Goal: Task Accomplishment & Management: Manage account settings

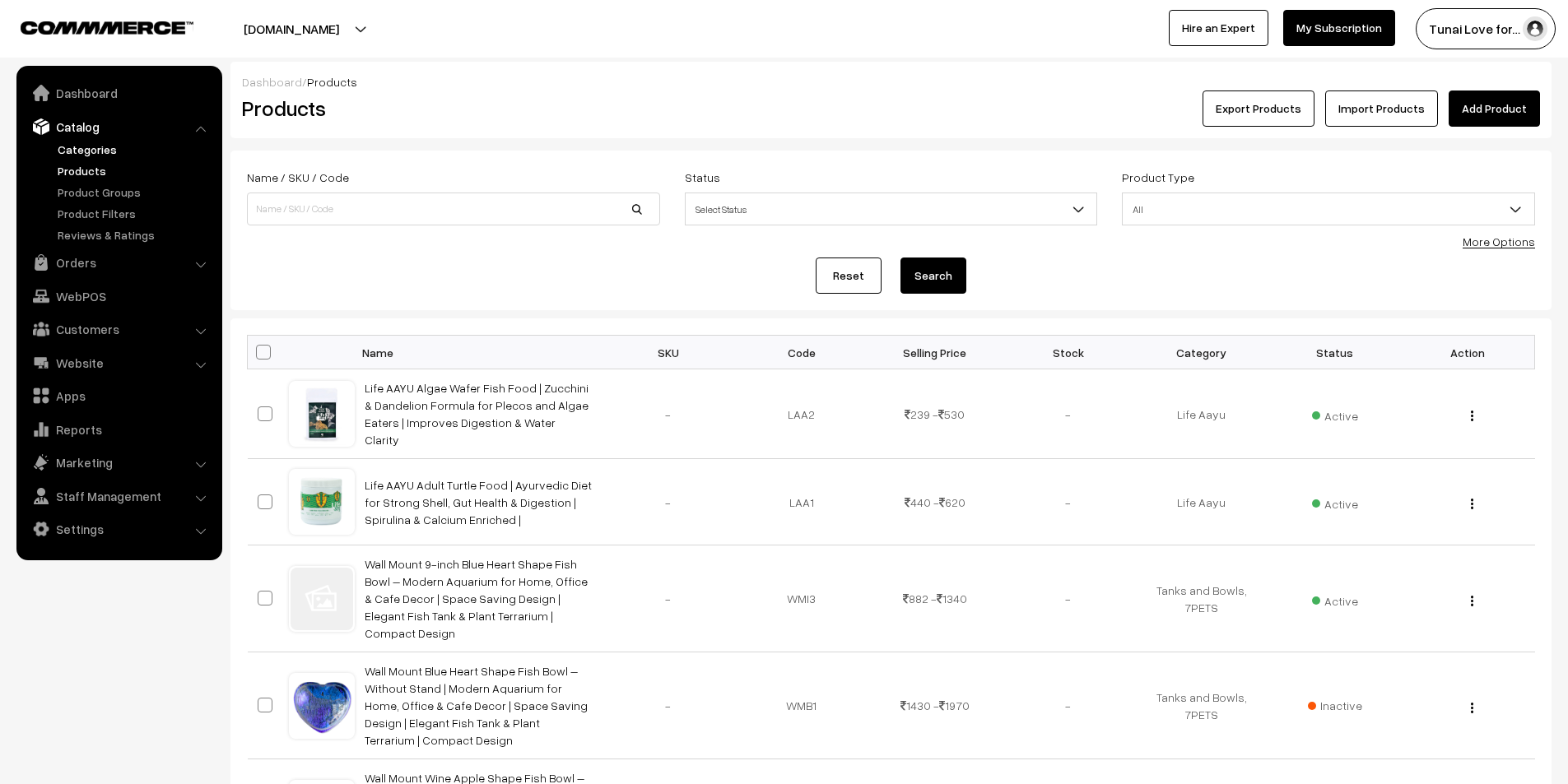
click at [88, 150] on link "Categories" at bounding box center [134, 149] width 163 height 18
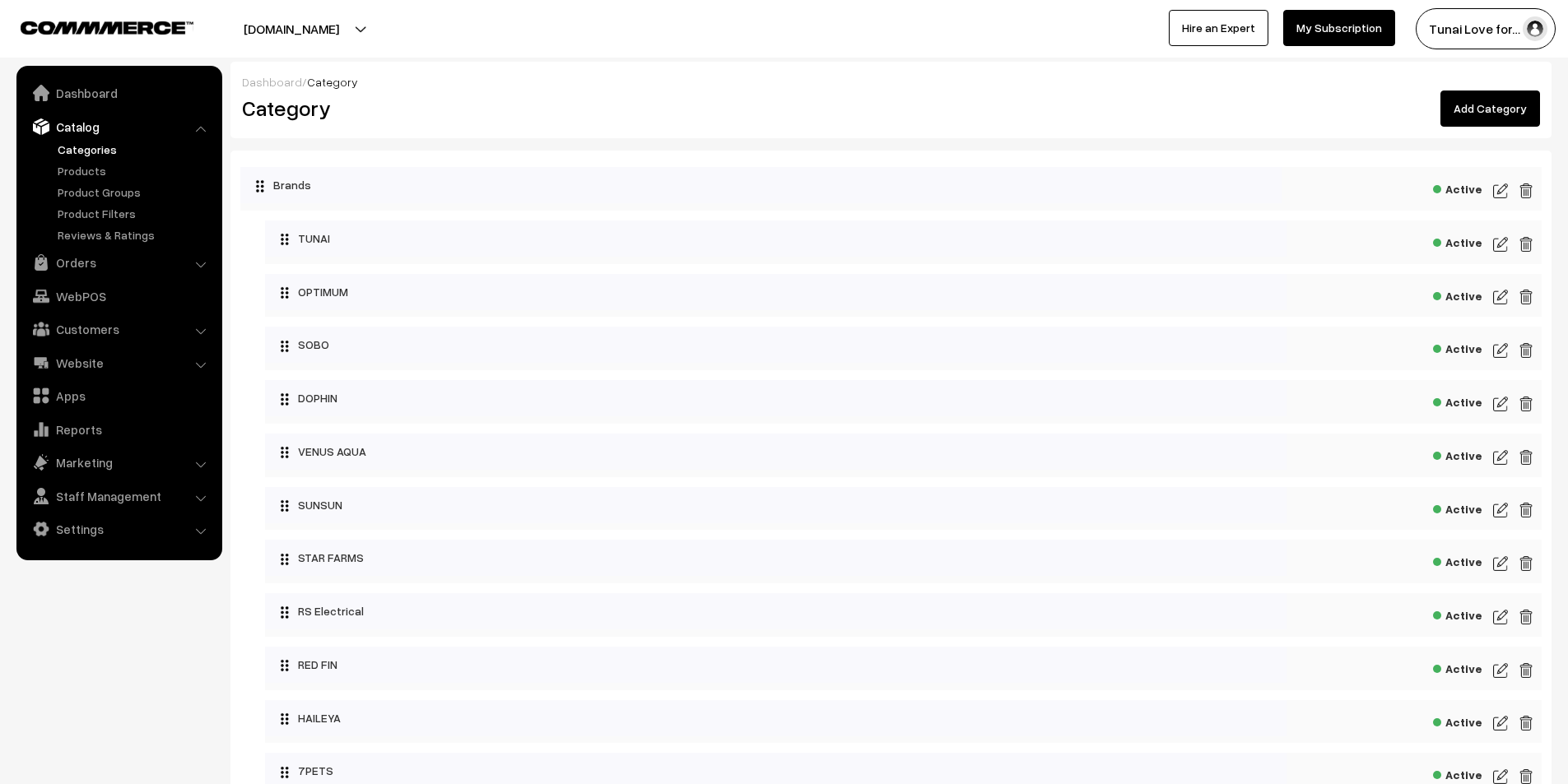
click at [1484, 101] on link "Add Category" at bounding box center [1490, 108] width 100 height 36
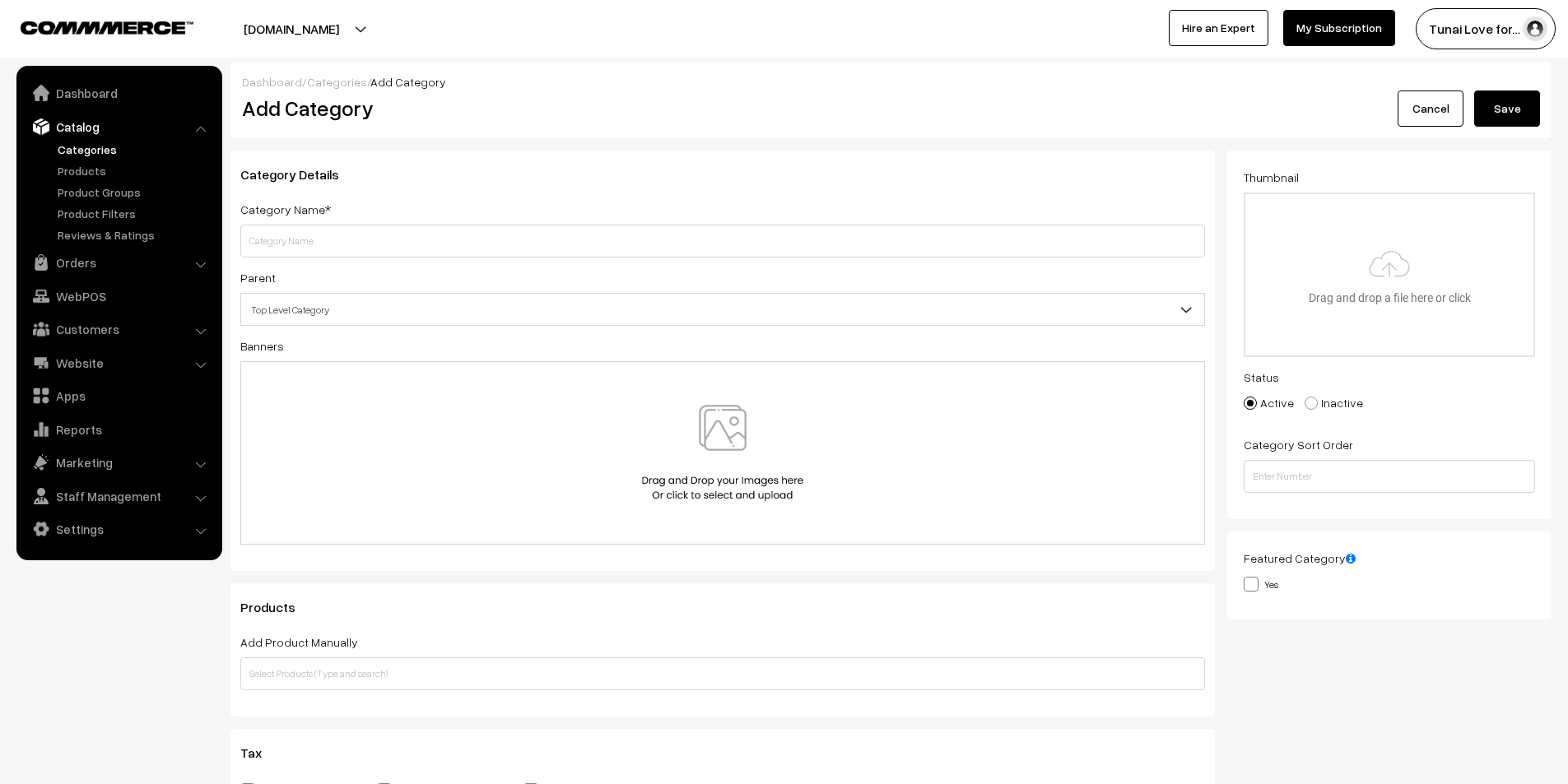
click at [277, 244] on input "text" at bounding box center [723, 240] width 965 height 33
type input "Life Aayu - Food"
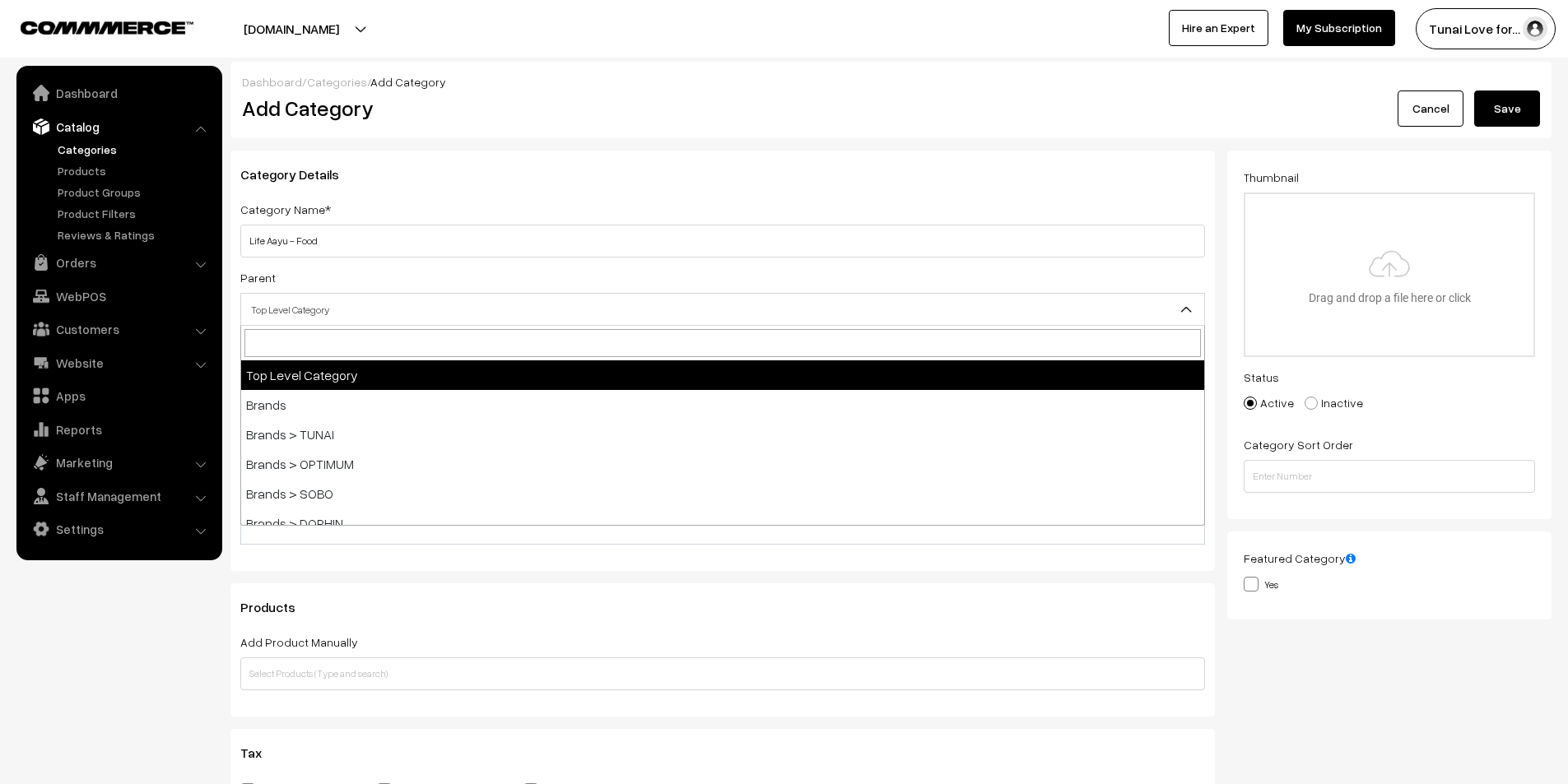
click at [333, 300] on span "Top Level Category" at bounding box center [723, 309] width 963 height 29
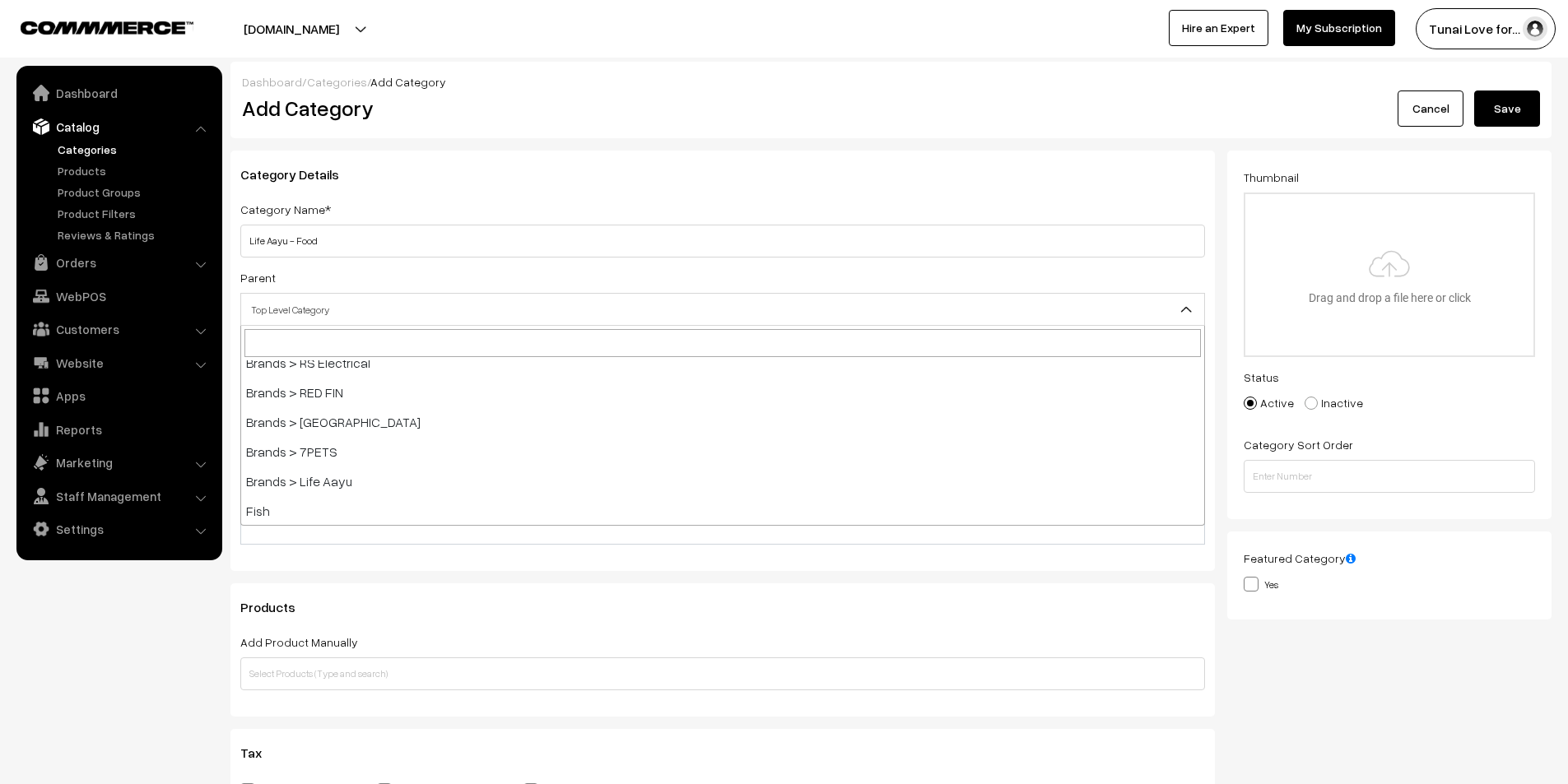
scroll to position [330, 0]
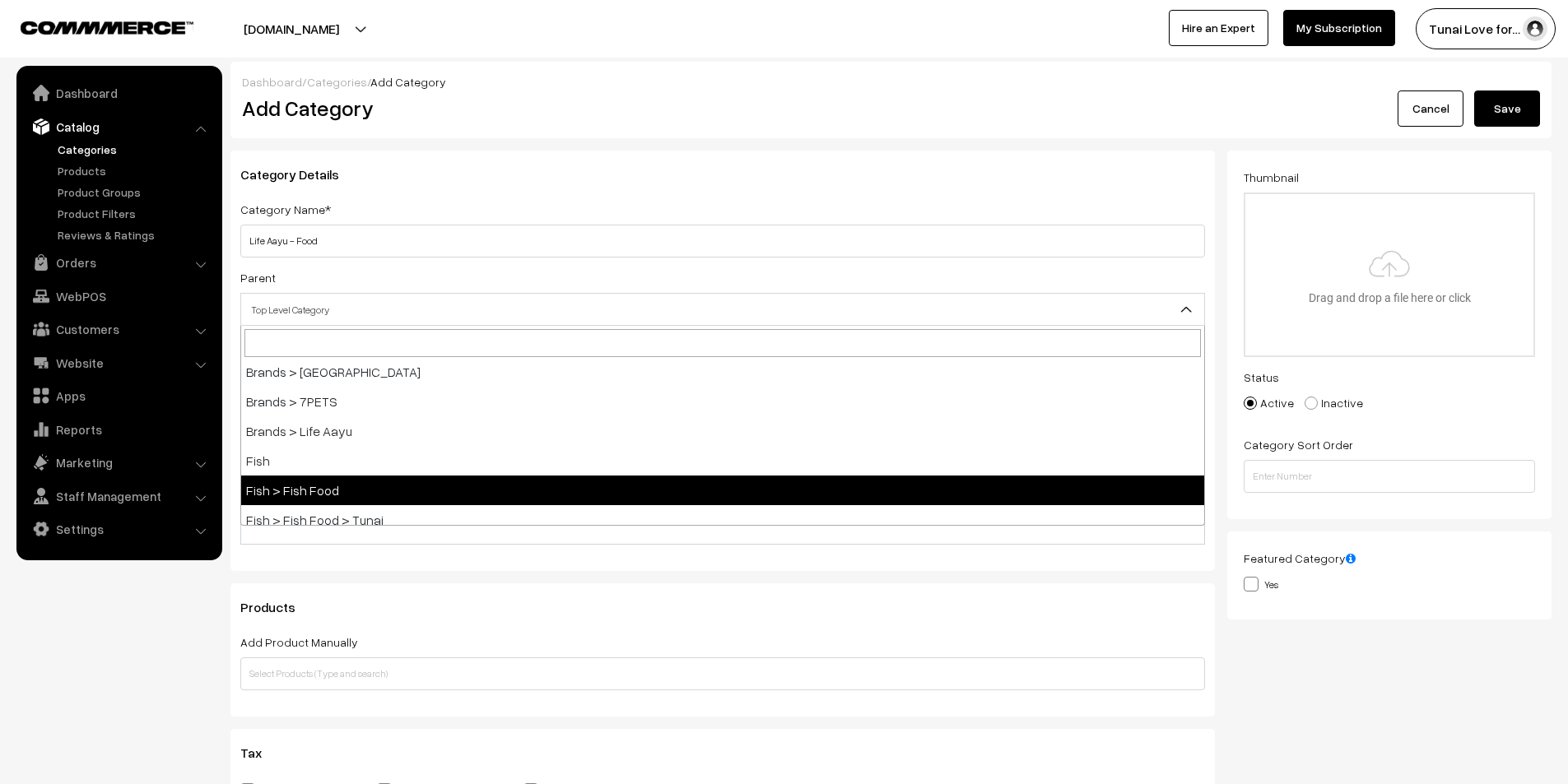
select select "2"
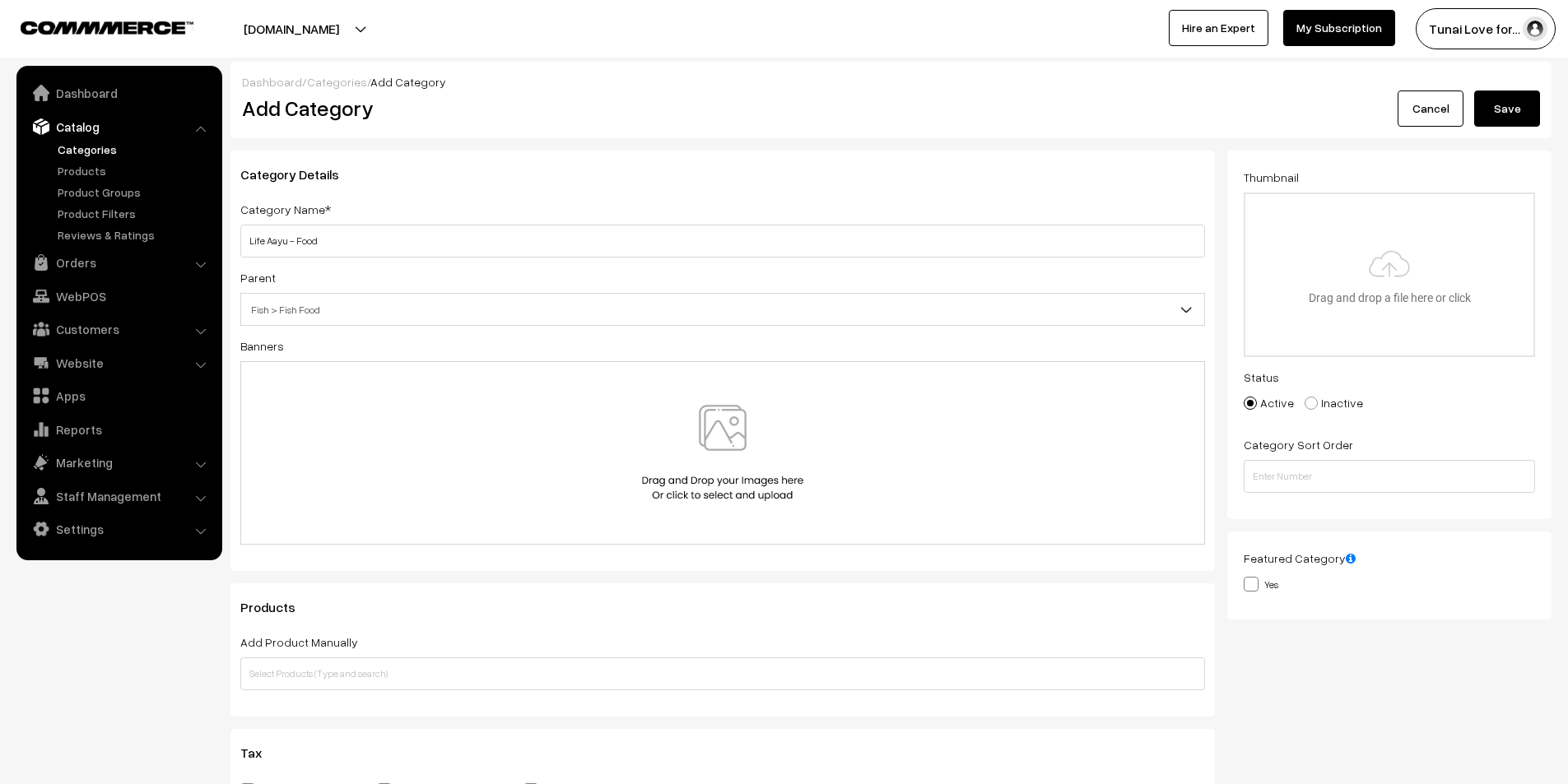
click at [1498, 108] on button "Save" at bounding box center [1507, 108] width 66 height 36
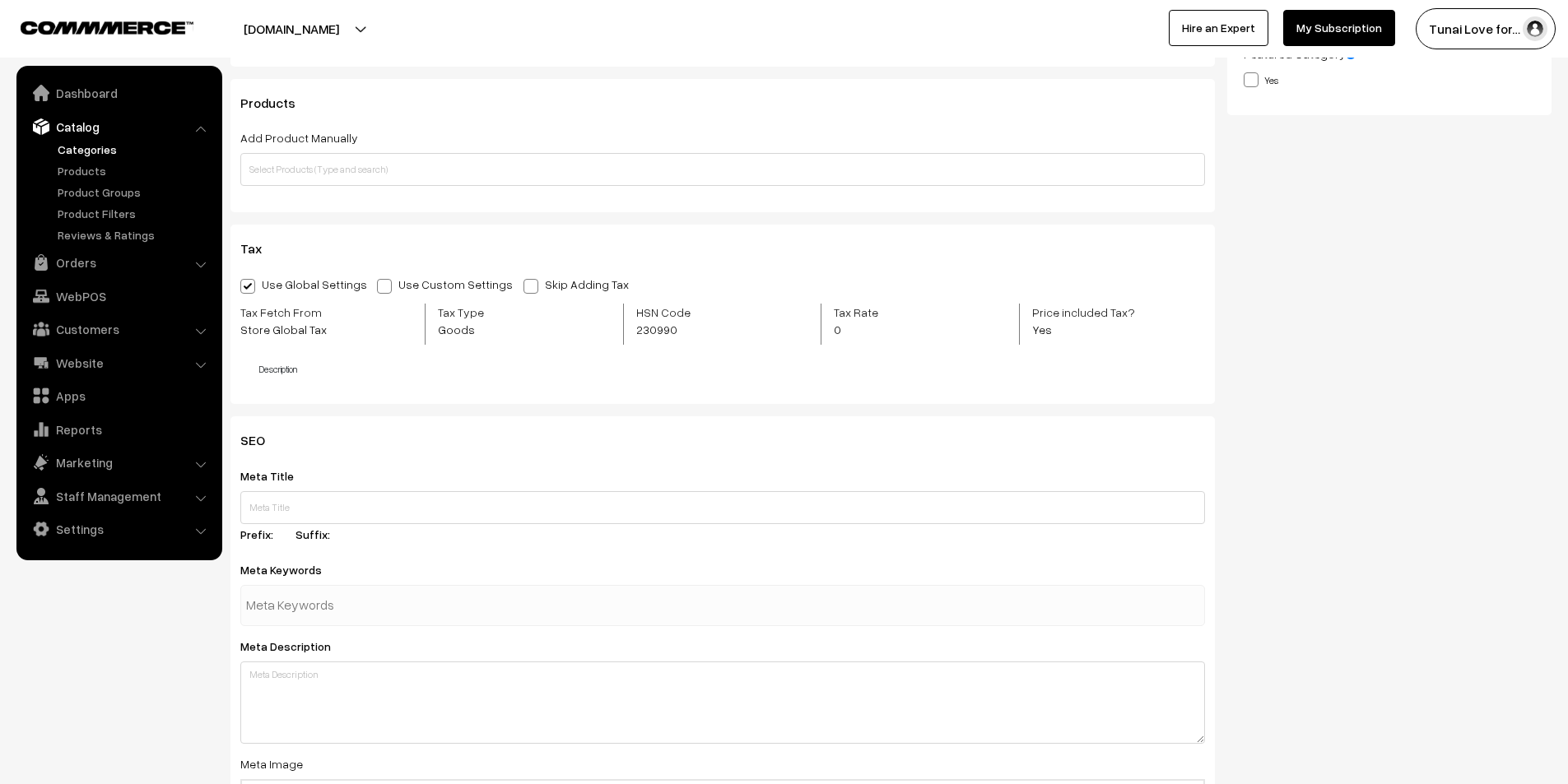
scroll to position [576, 0]
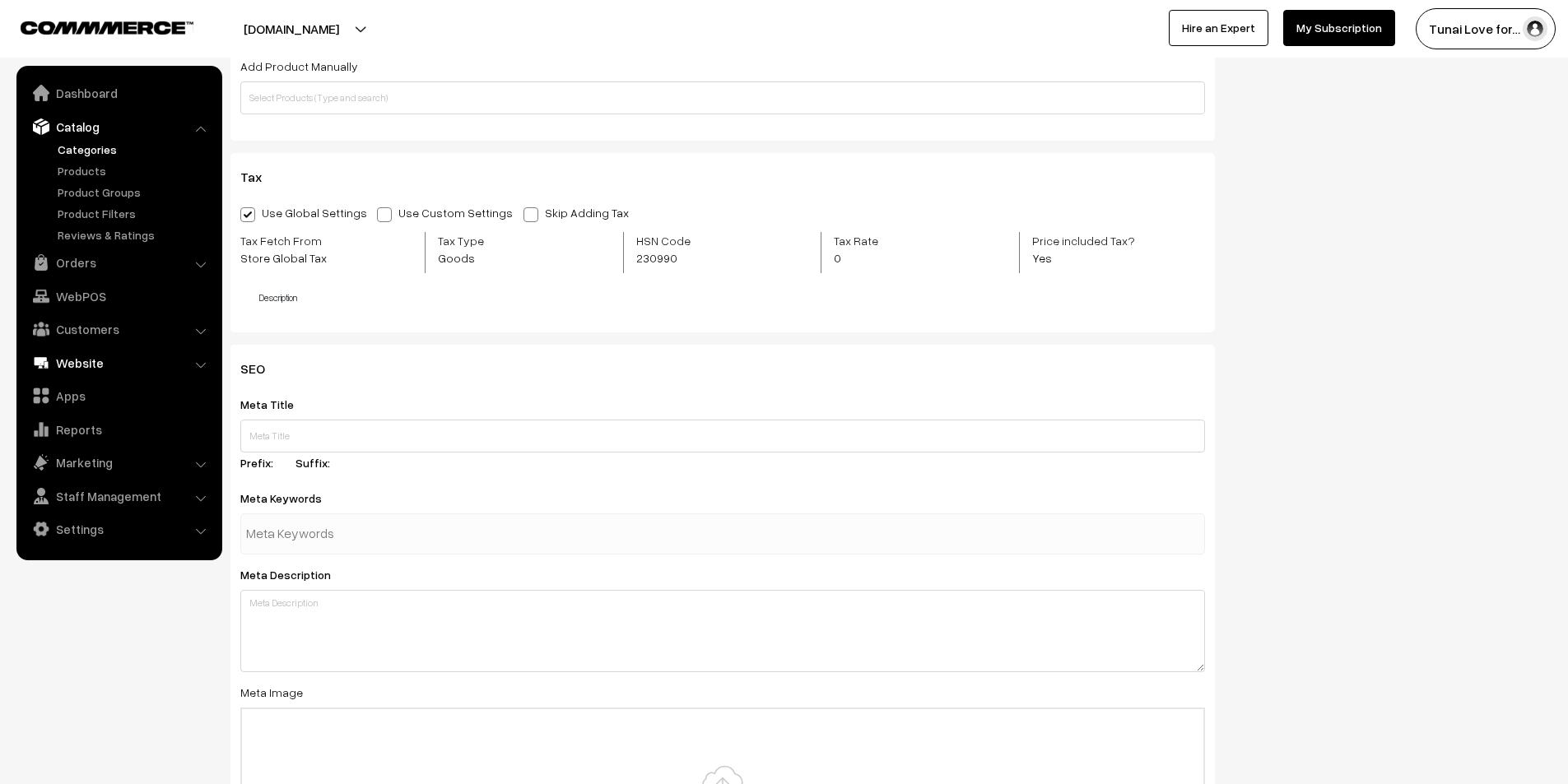
click at [182, 364] on link "Website" at bounding box center [118, 363] width 196 height 30
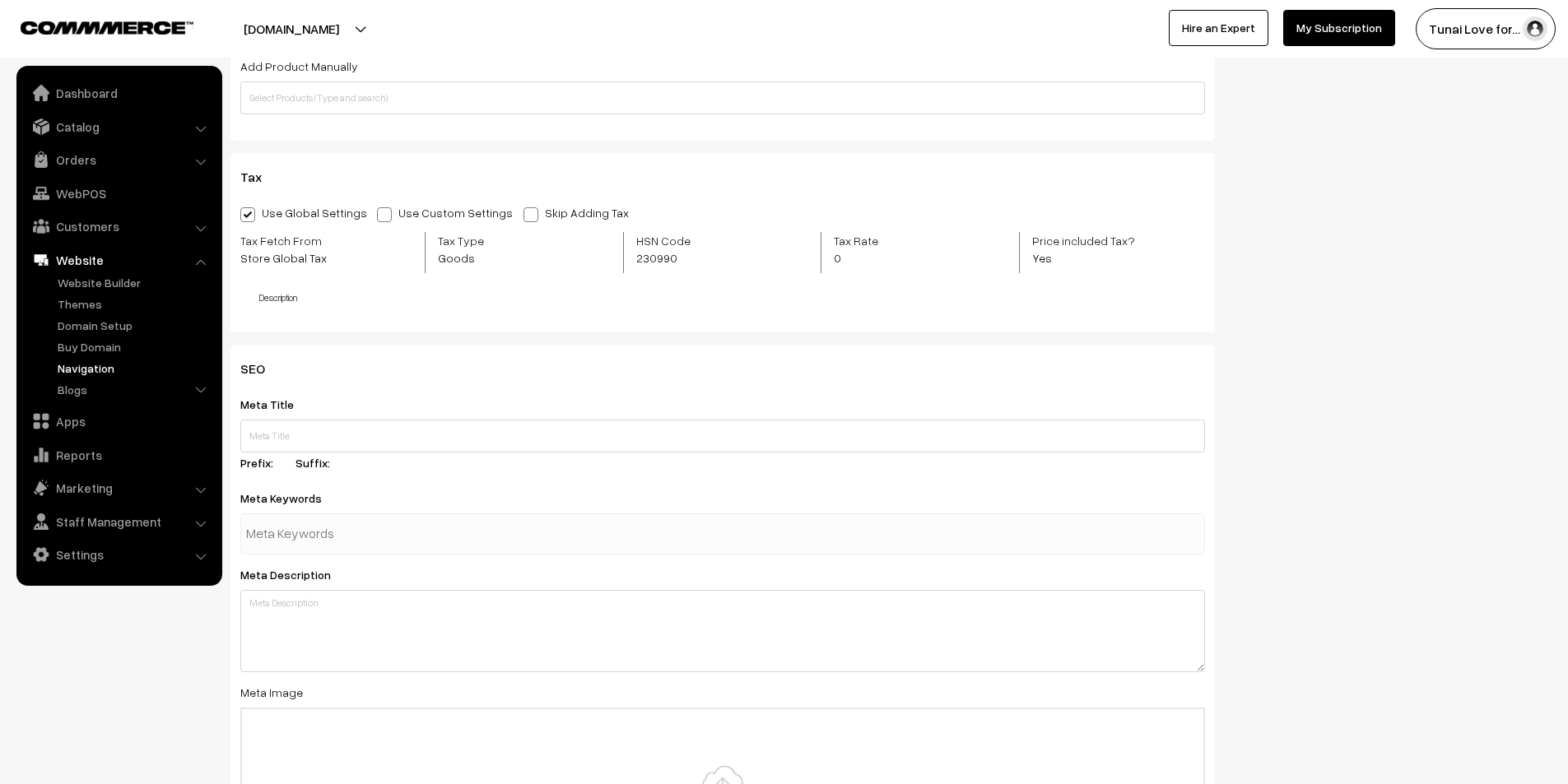
click at [99, 360] on link "Navigation" at bounding box center [134, 368] width 163 height 18
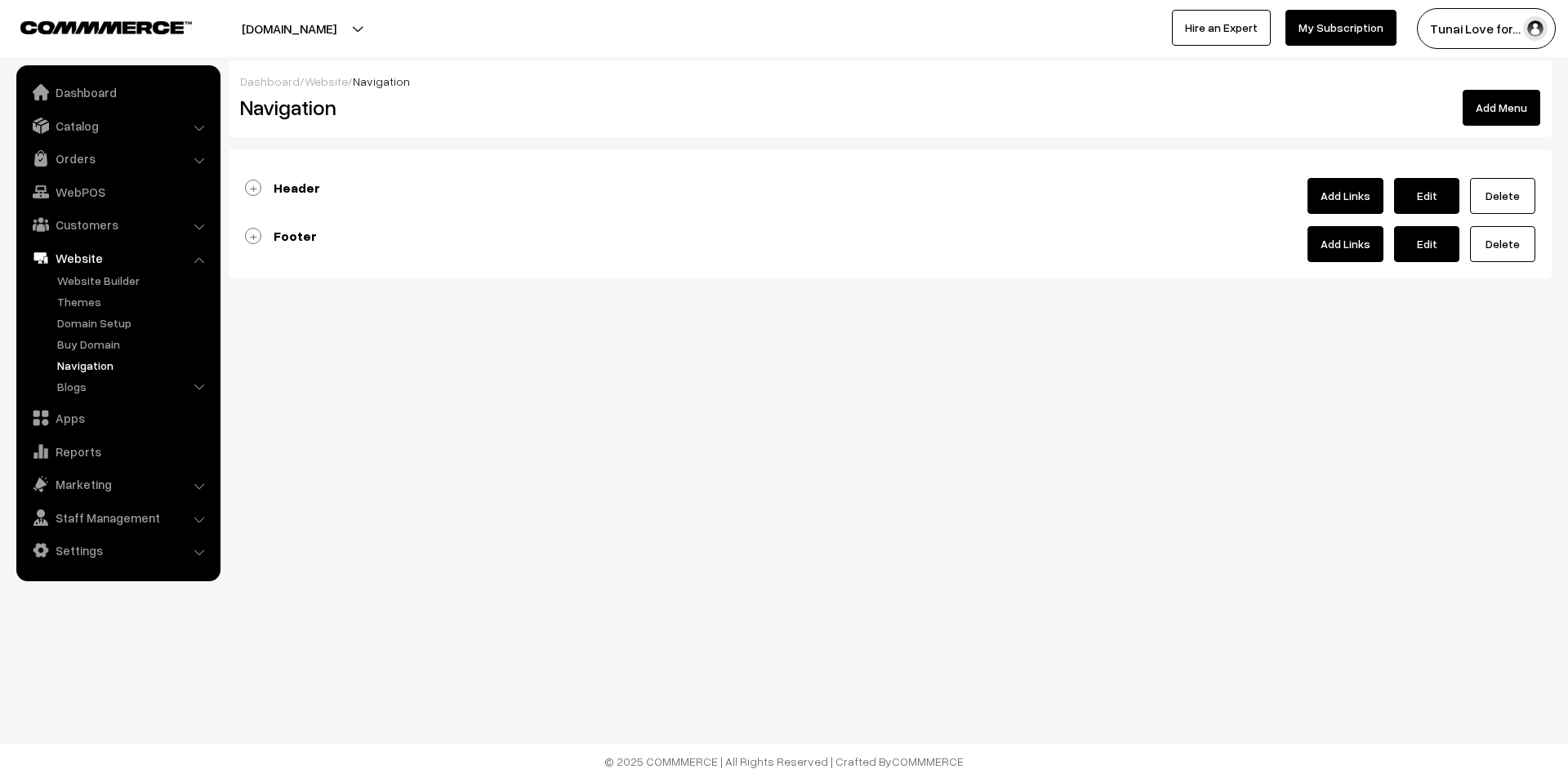
click at [320, 183] on div "Header Add Links Edit [GEOGRAPHIC_DATA]" at bounding box center [890, 196] width 1291 height 36
click at [298, 185] on b "Header" at bounding box center [297, 188] width 46 height 17
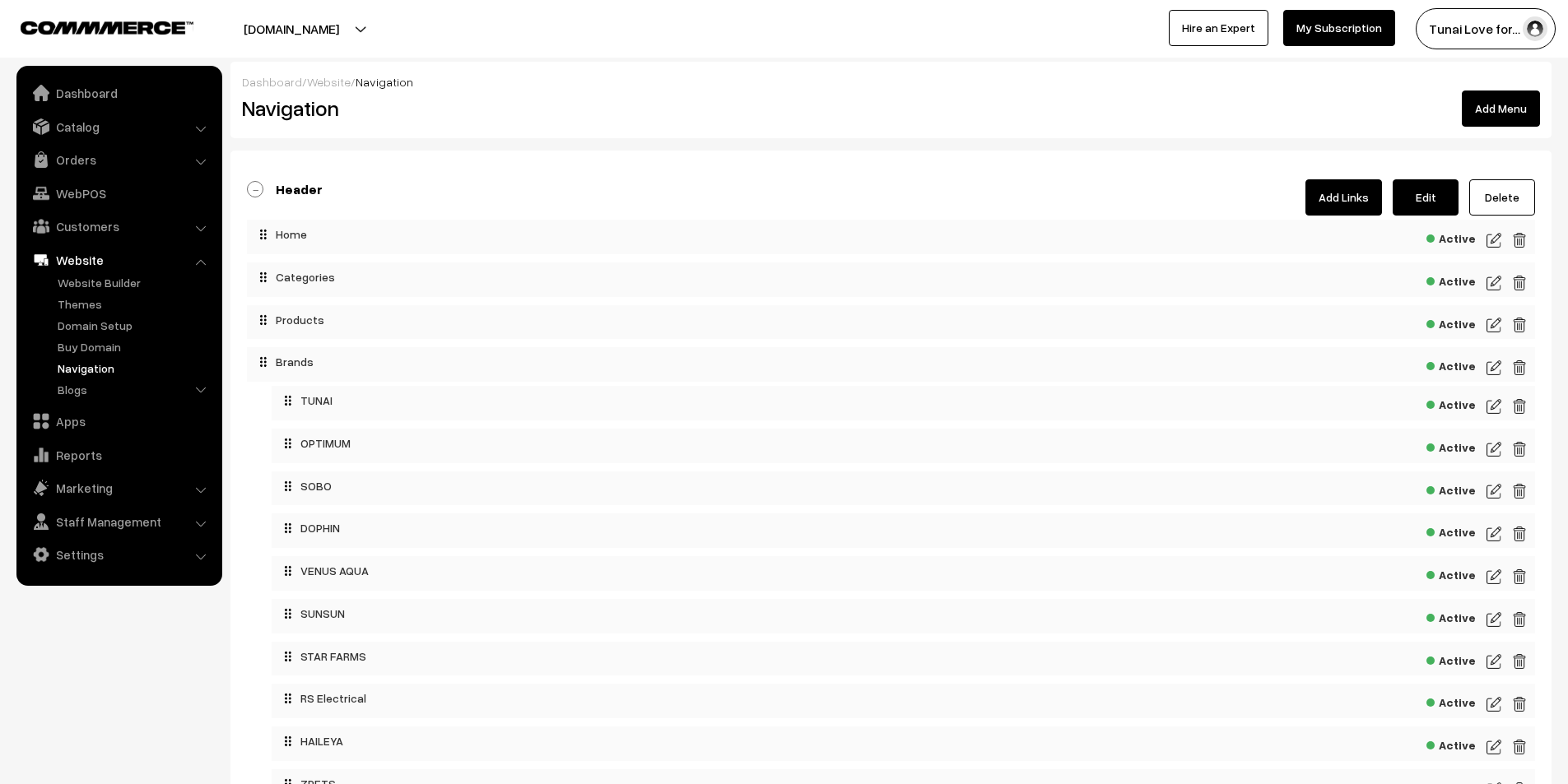
click at [1463, 322] on span "Active" at bounding box center [1451, 322] width 49 height 20
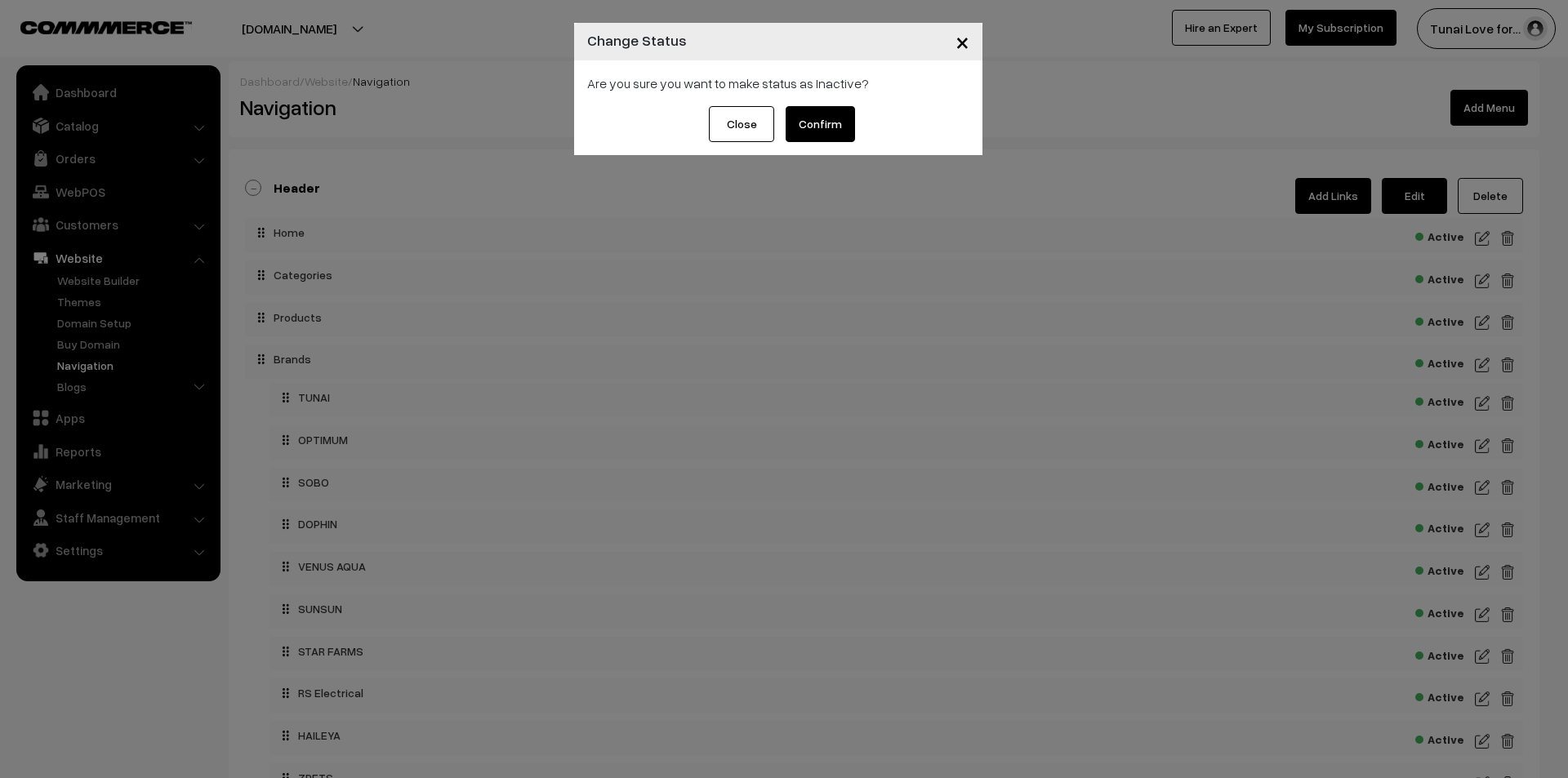
click at [820, 130] on button "Confirm" at bounding box center [820, 124] width 69 height 36
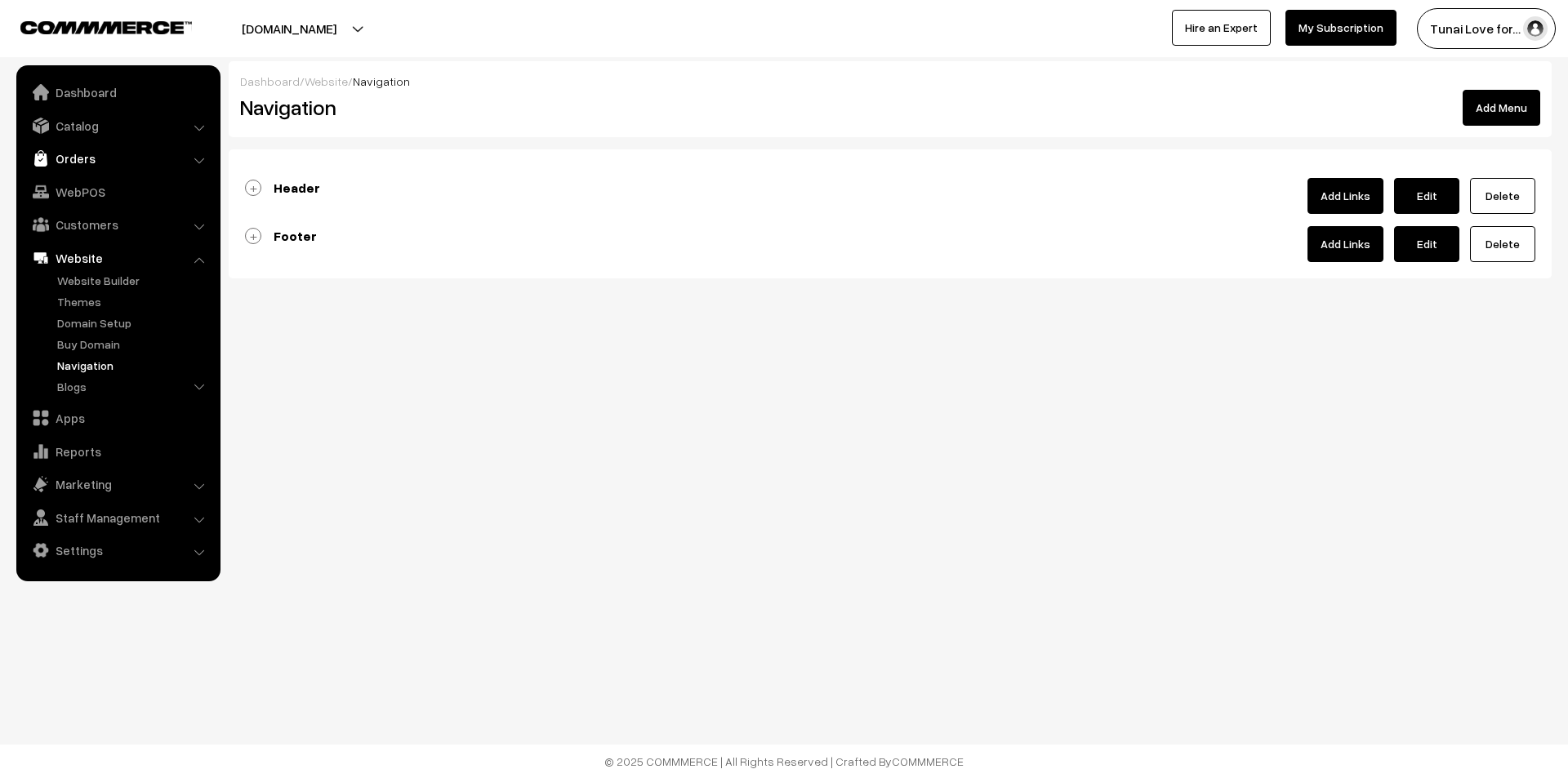
click at [200, 153] on link "Orders" at bounding box center [117, 159] width 194 height 30
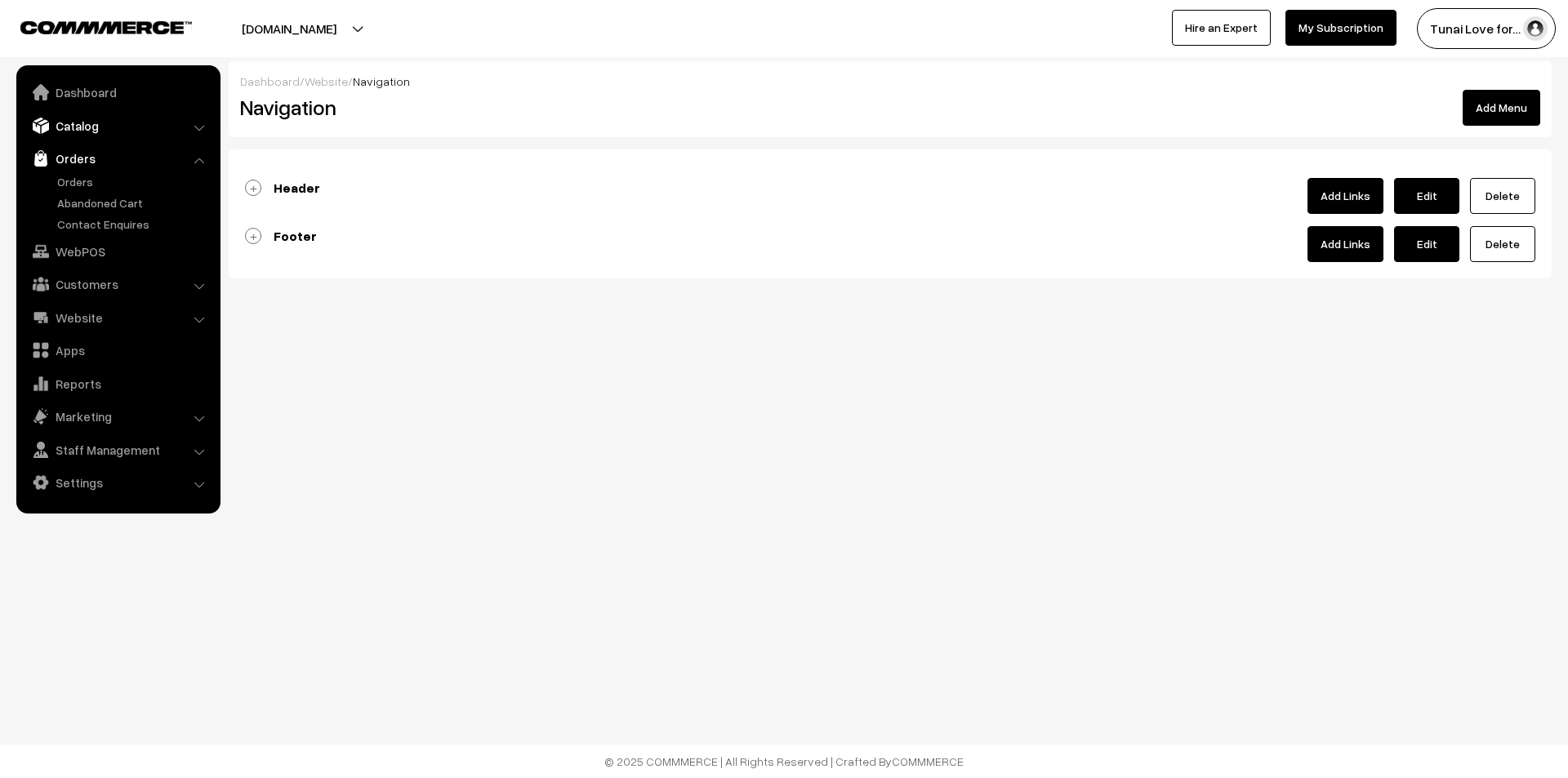
click at [174, 115] on link "Catalog" at bounding box center [117, 126] width 194 height 30
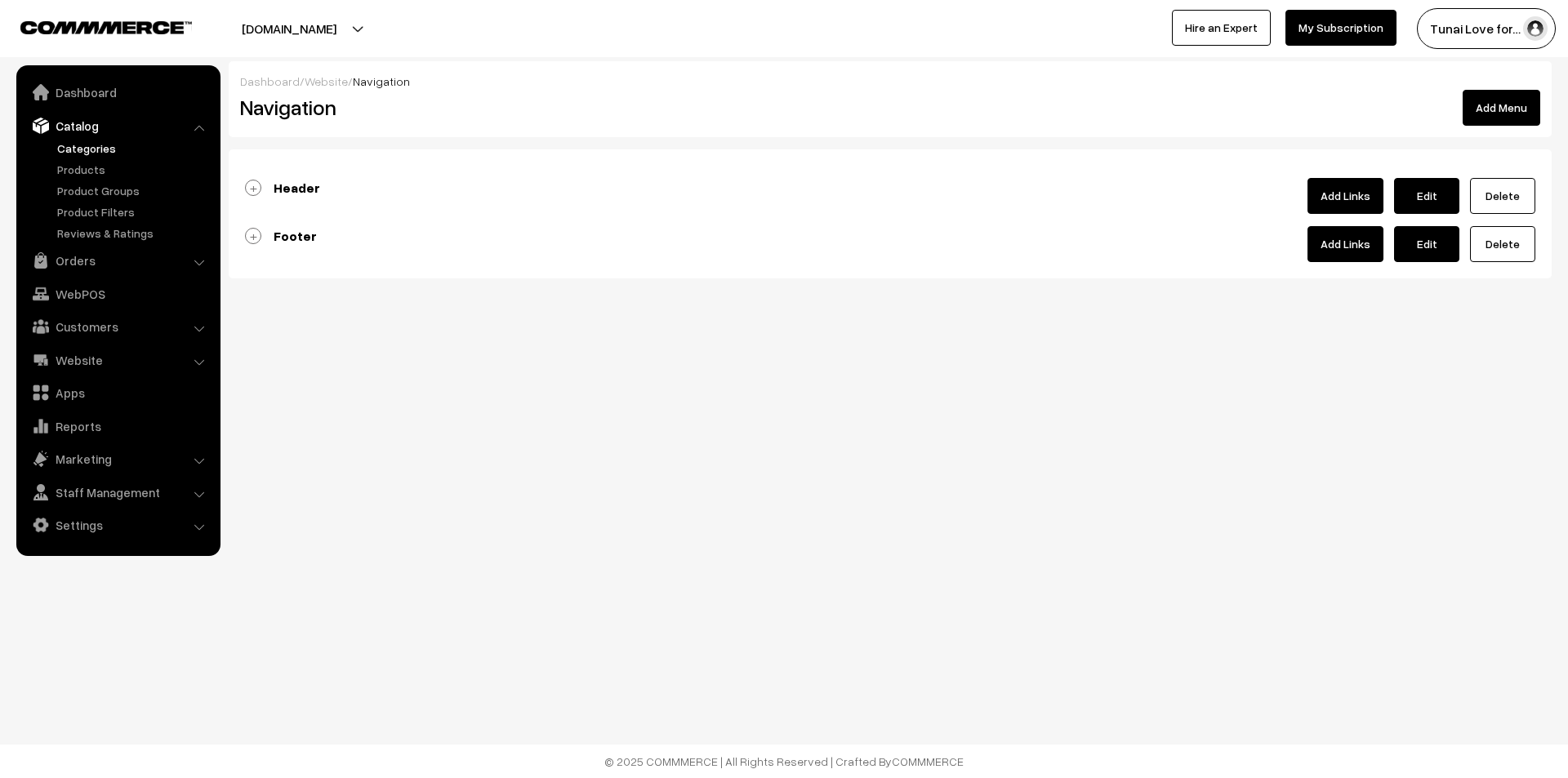
click at [90, 152] on link "Categories" at bounding box center [133, 148] width 162 height 18
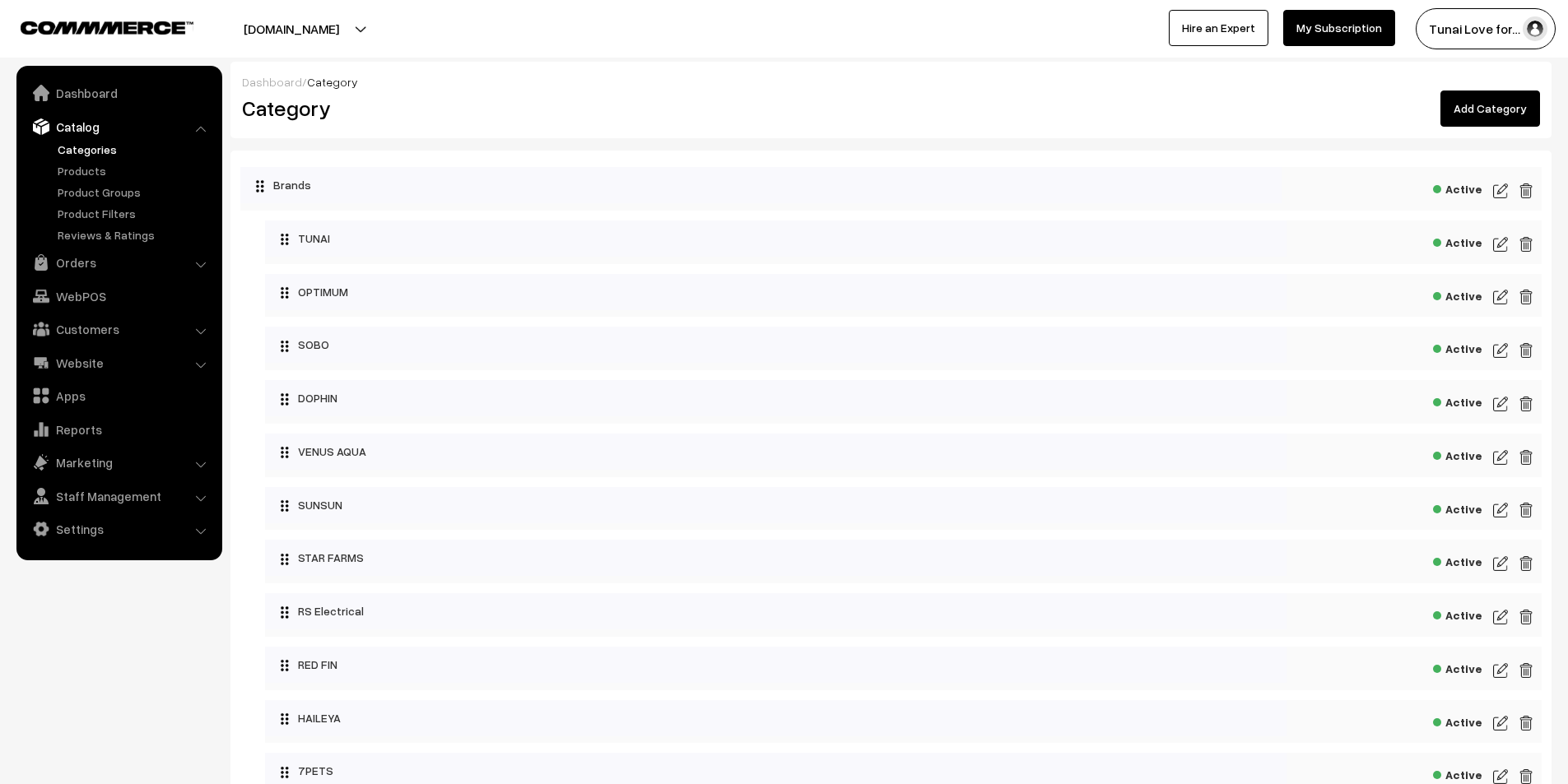
click at [88, 142] on link "Categories" at bounding box center [134, 149] width 163 height 18
click at [1507, 113] on link "Add Category" at bounding box center [1490, 108] width 100 height 36
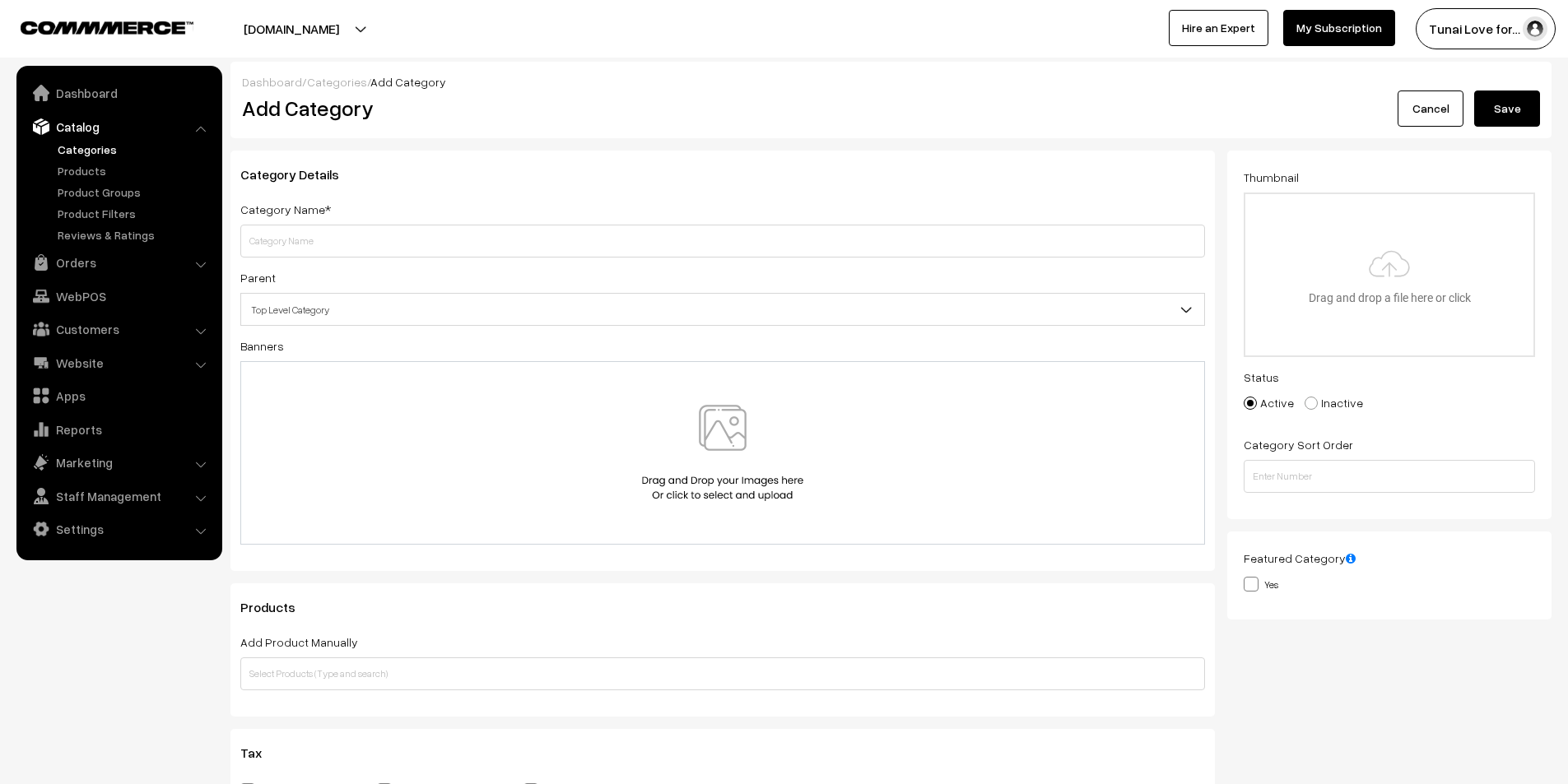
click at [409, 249] on input "text" at bounding box center [723, 240] width 965 height 33
type input "A"
click at [290, 243] on input "Life Aayu - Food" at bounding box center [723, 240] width 965 height 33
type input "Life Aayu Food"
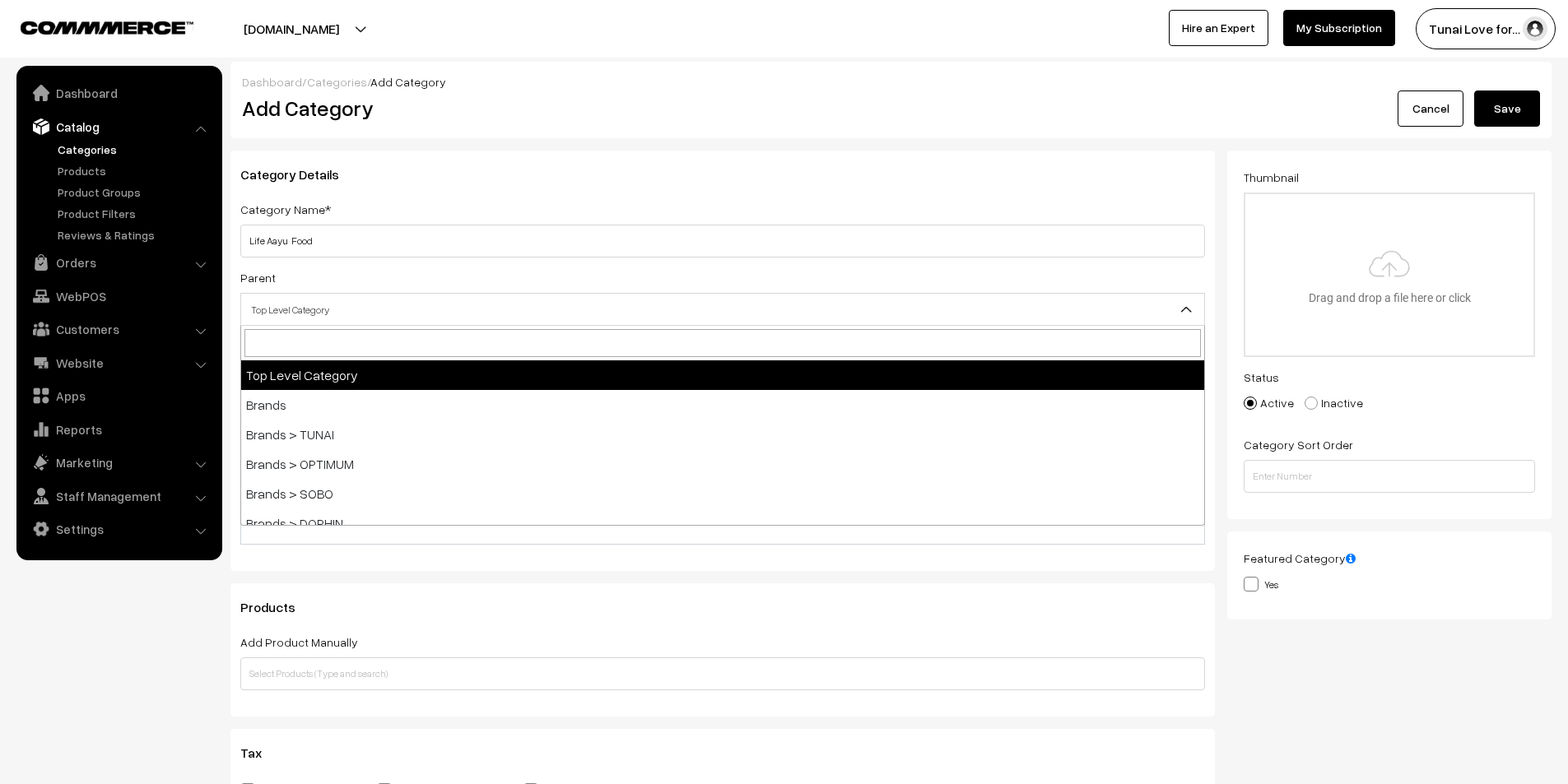
click at [385, 307] on span "Top Level Category" at bounding box center [723, 309] width 963 height 29
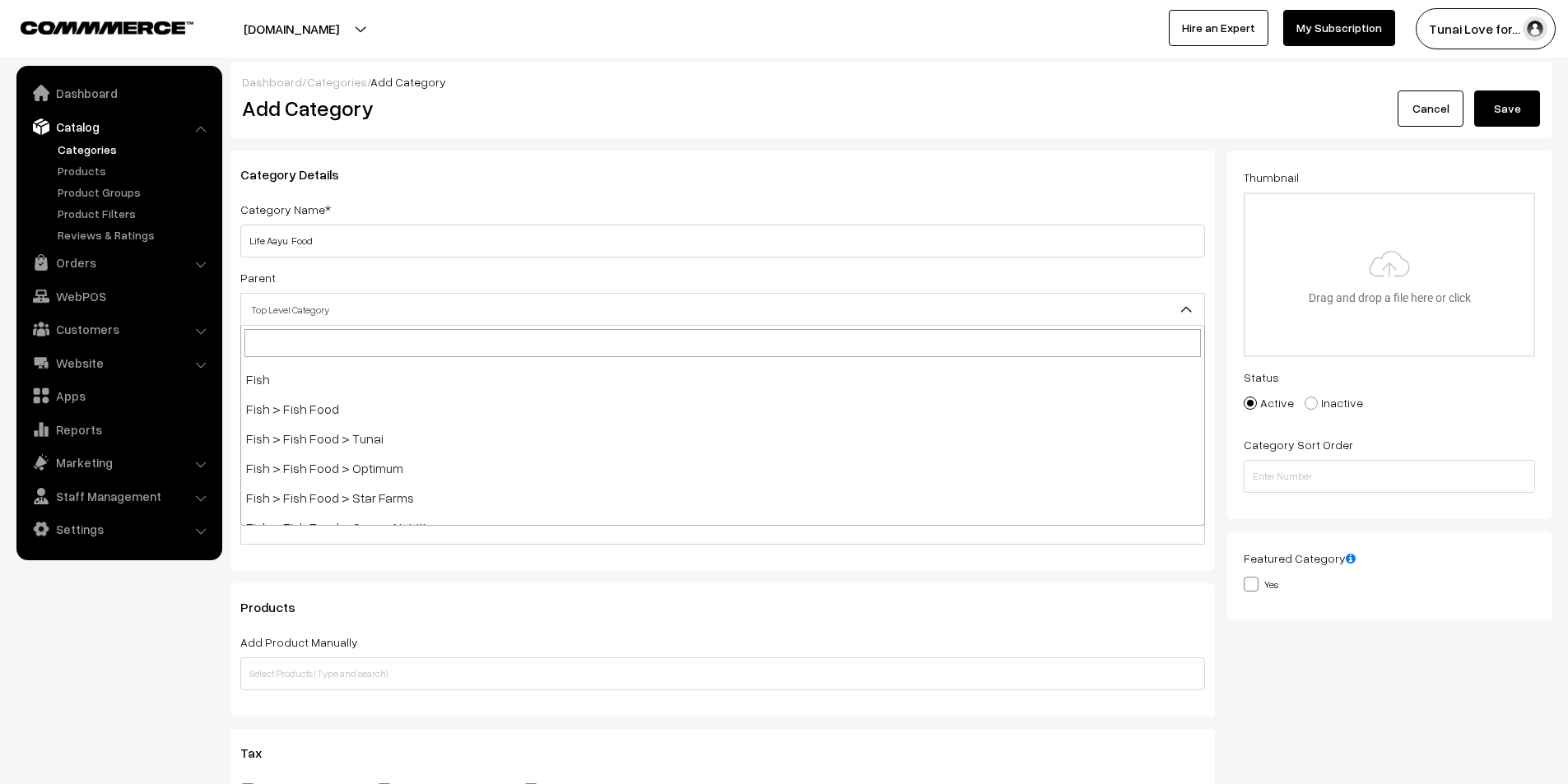
scroll to position [412, 0]
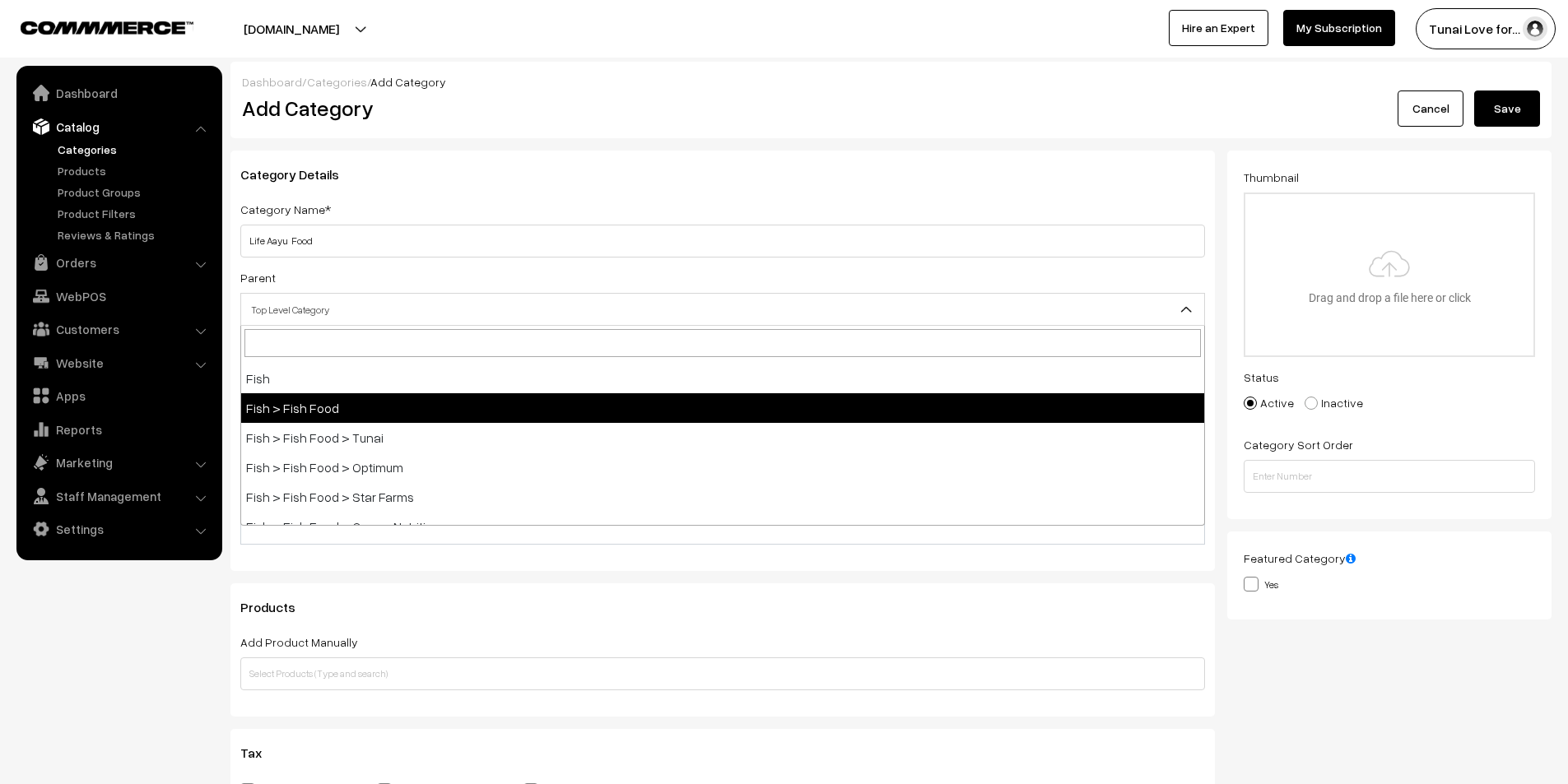
select select "2"
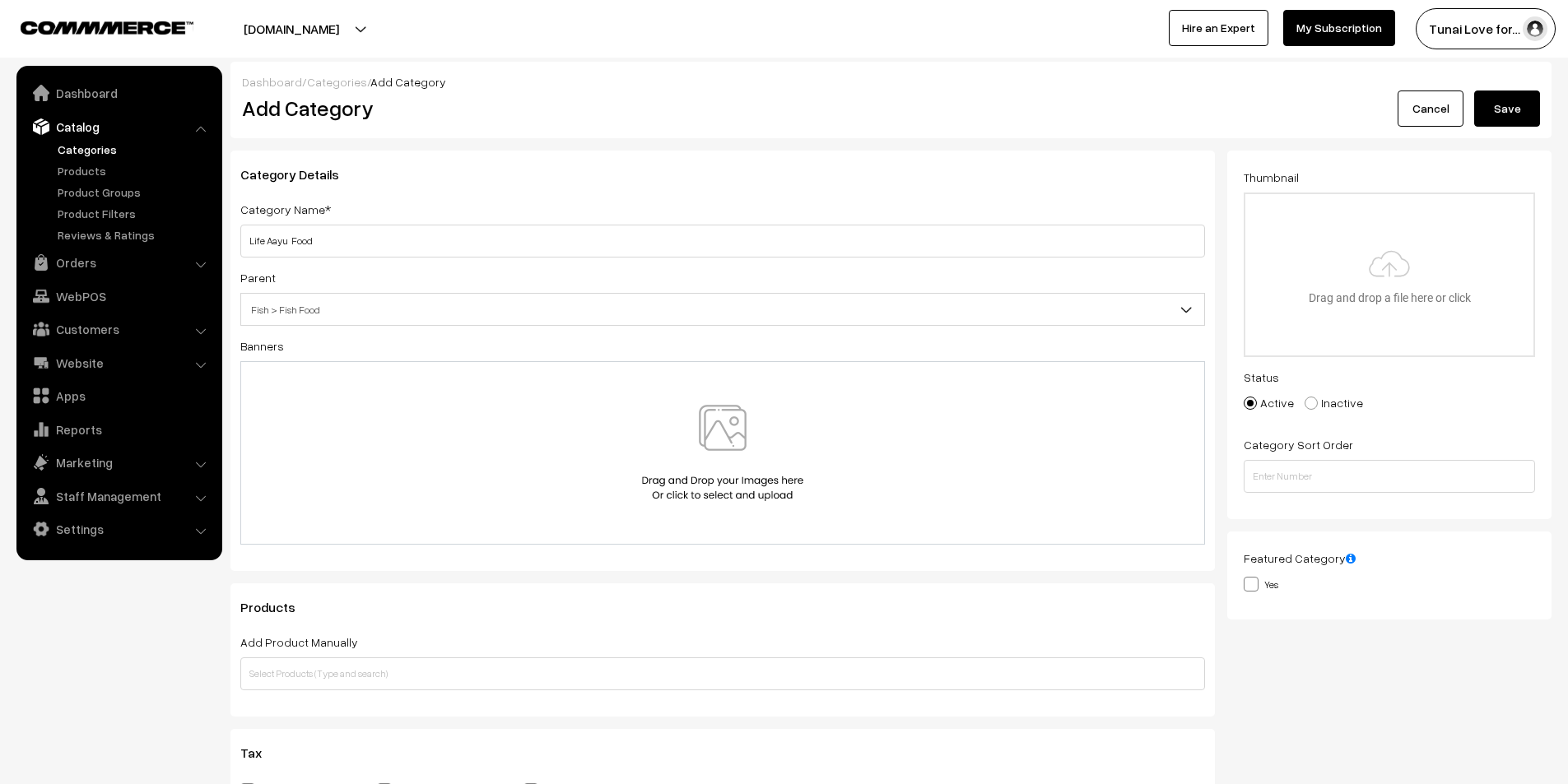
click at [1507, 111] on button "Save" at bounding box center [1507, 108] width 66 height 36
click at [83, 153] on link "Categories" at bounding box center [134, 149] width 163 height 18
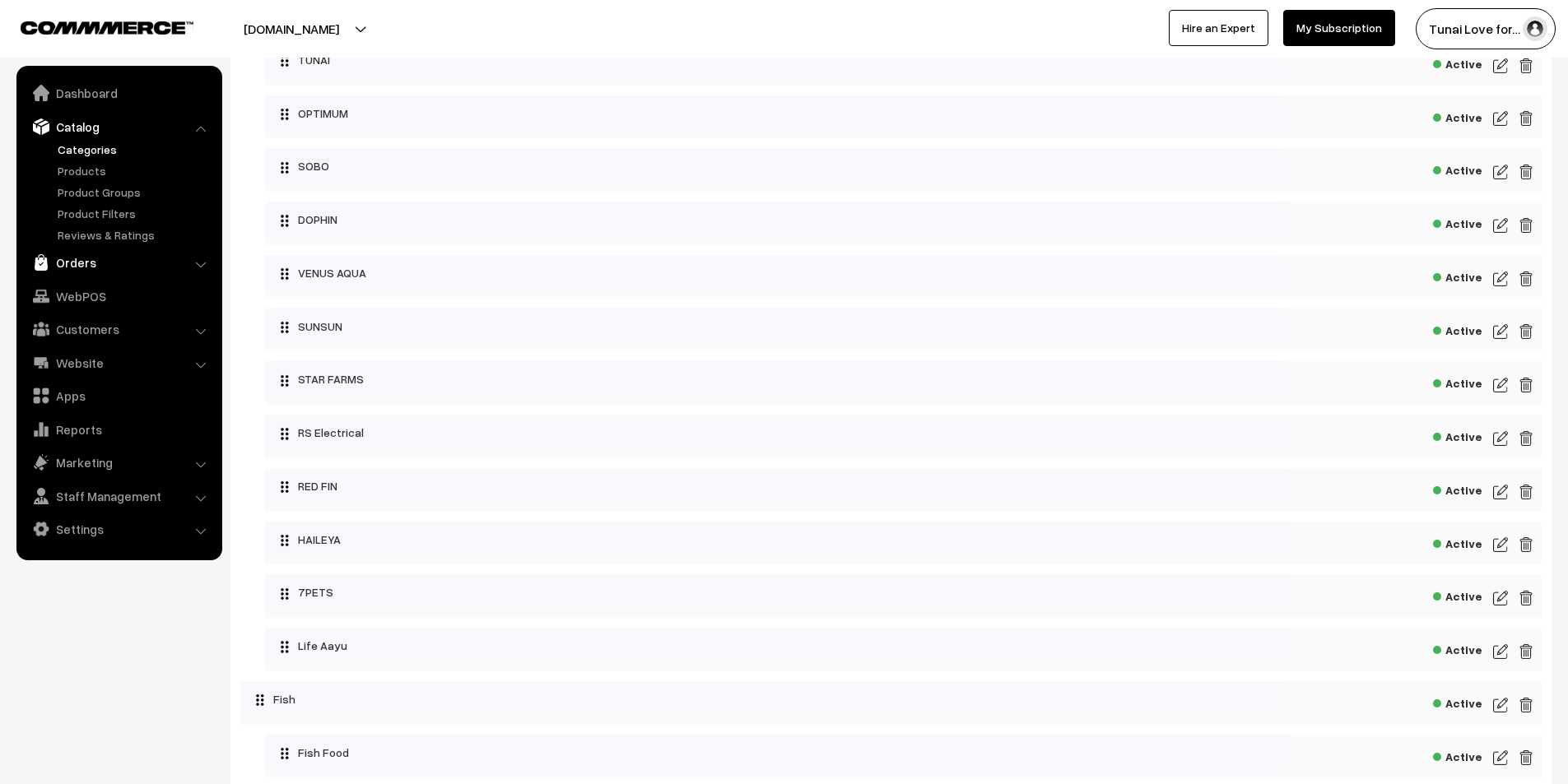
scroll to position [165, 0]
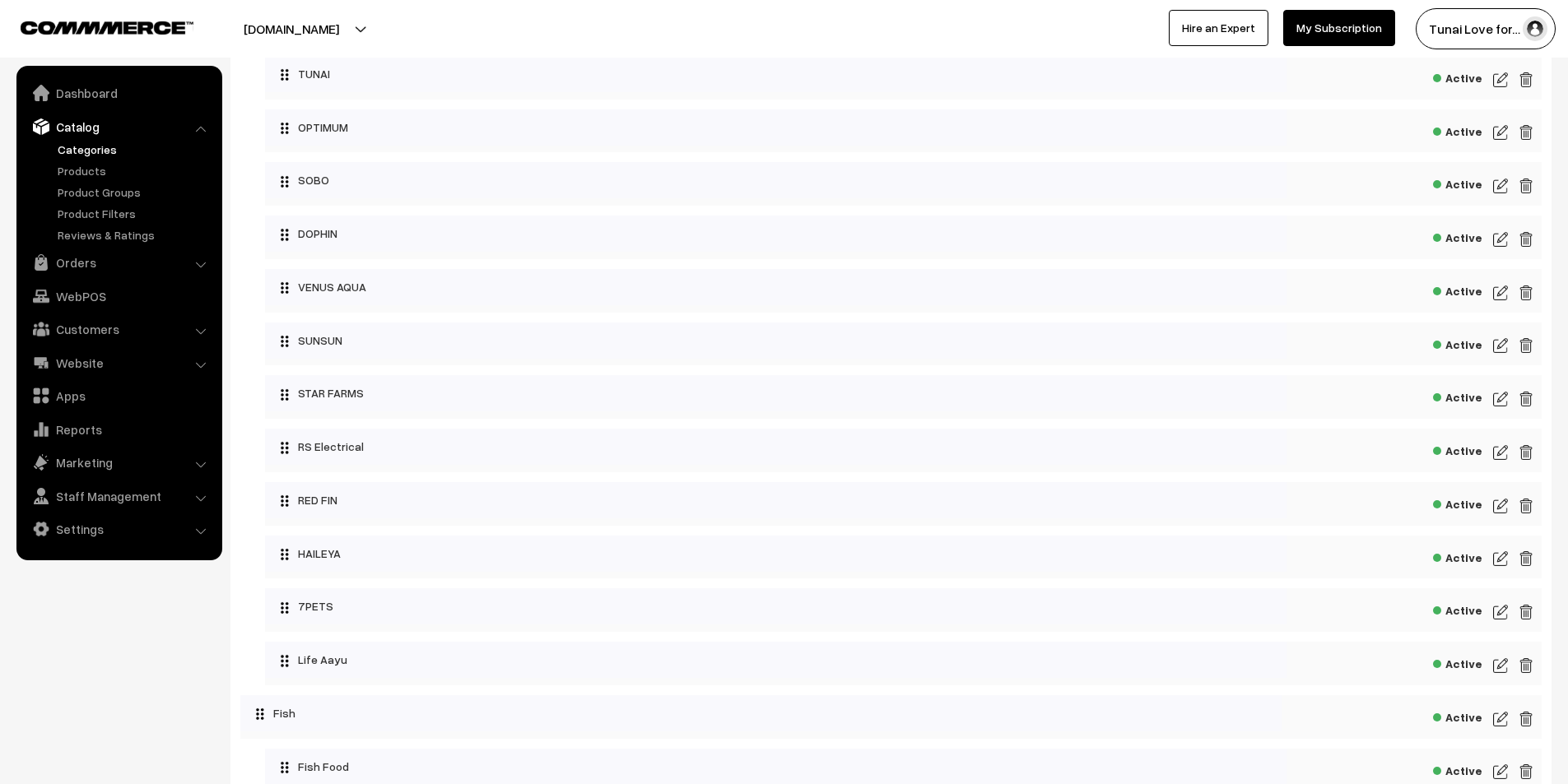
click at [82, 142] on link "Categories" at bounding box center [134, 149] width 163 height 18
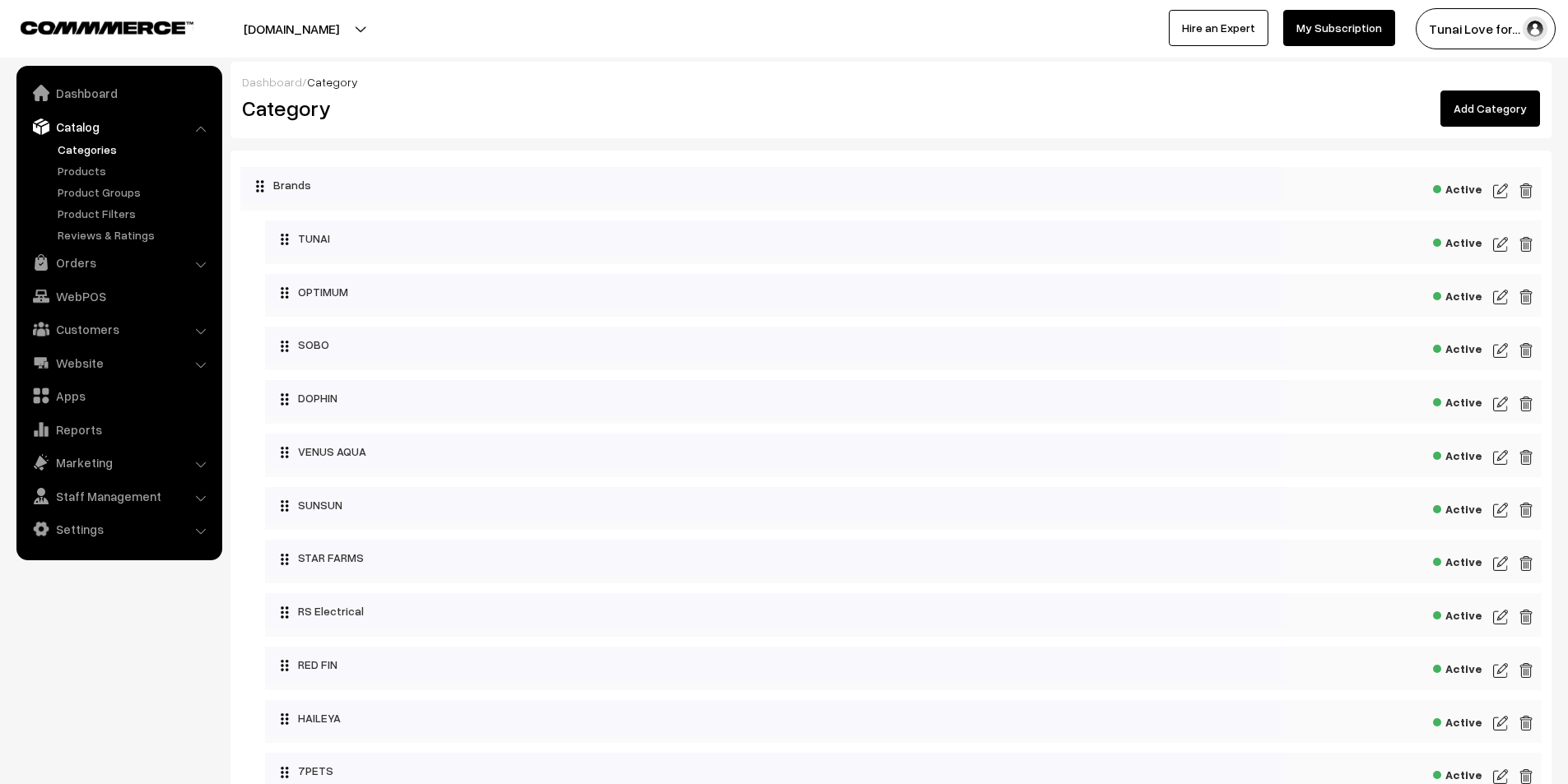
click at [1486, 110] on link "Add Category" at bounding box center [1490, 108] width 100 height 36
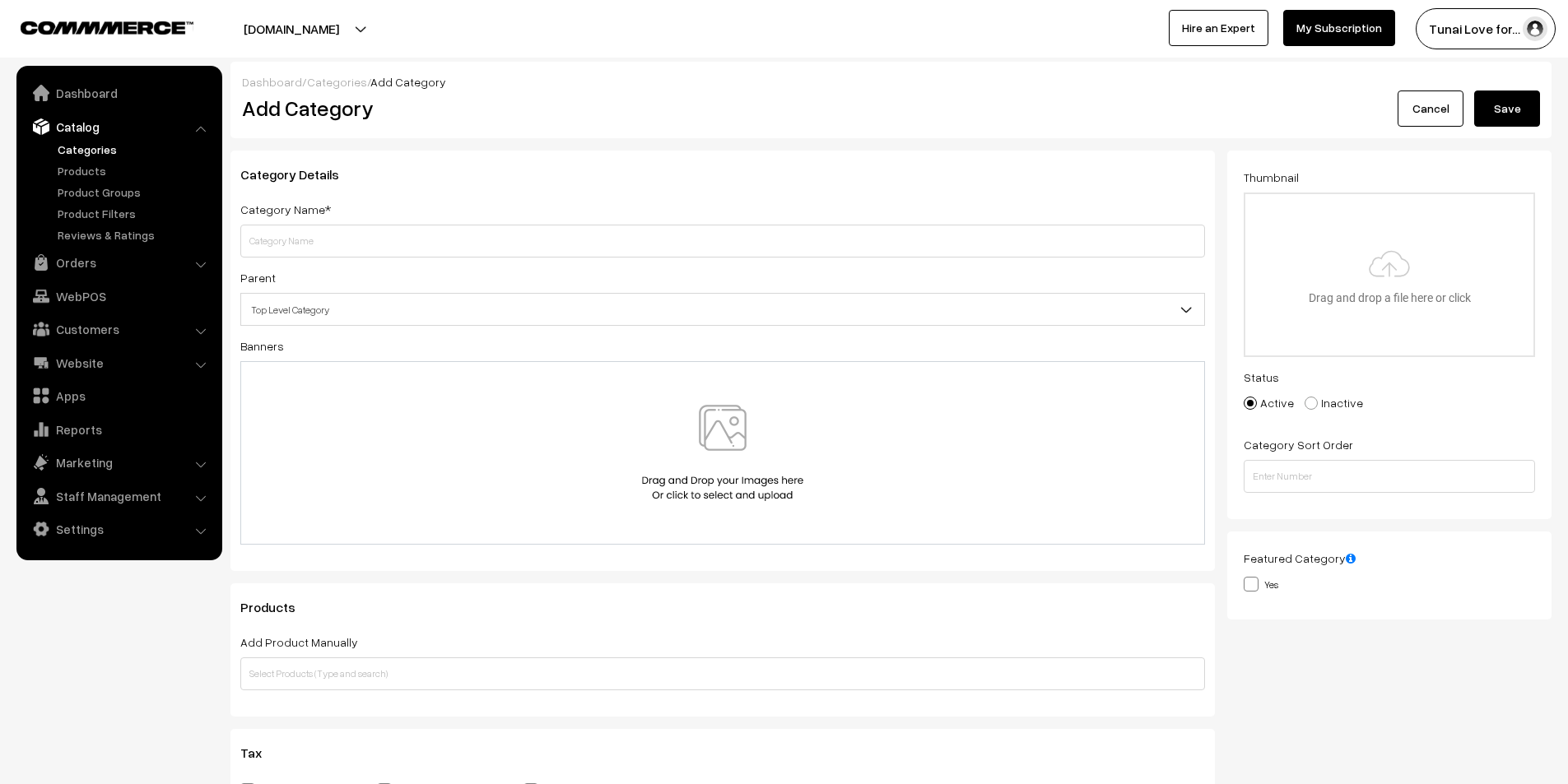
click at [415, 237] on input "text" at bounding box center [723, 240] width 965 height 33
type input "Life Aayu Food"
click at [1521, 109] on button "Save" at bounding box center [1507, 108] width 66 height 36
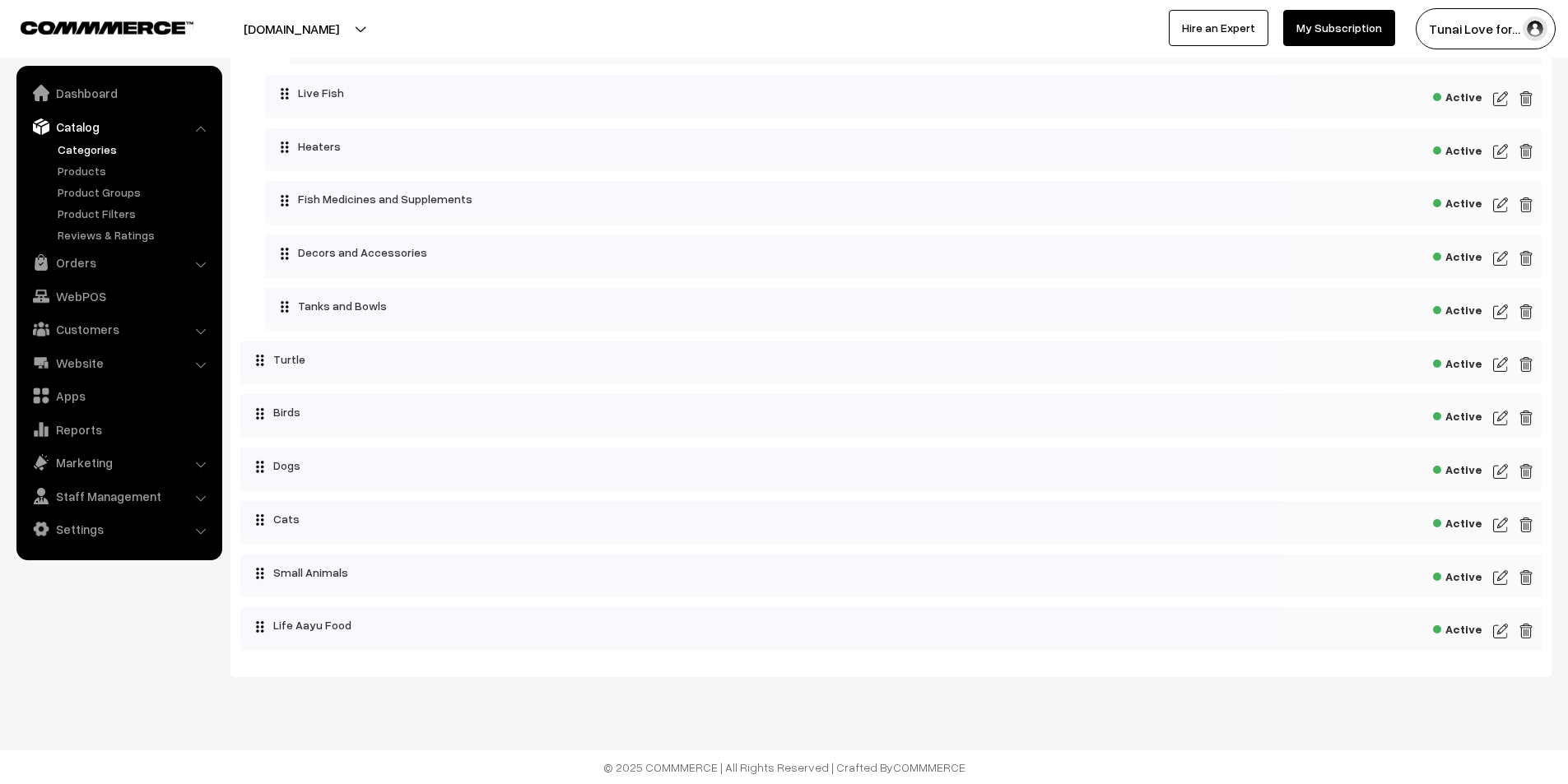
scroll to position [1632, 0]
drag, startPoint x: 451, startPoint y: 624, endPoint x: 480, endPoint y: 99, distance: 525.8
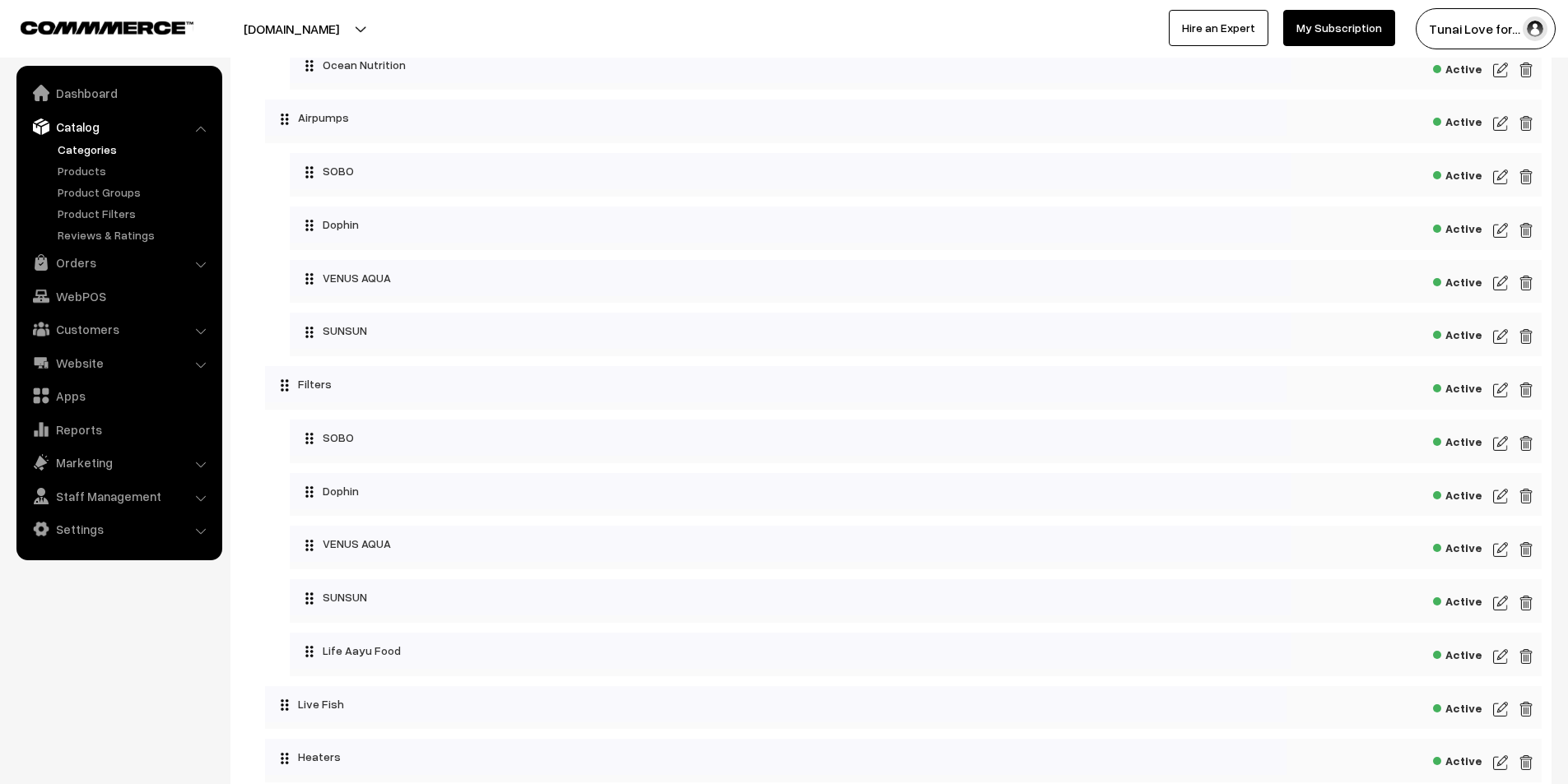
scroll to position [1061, 0]
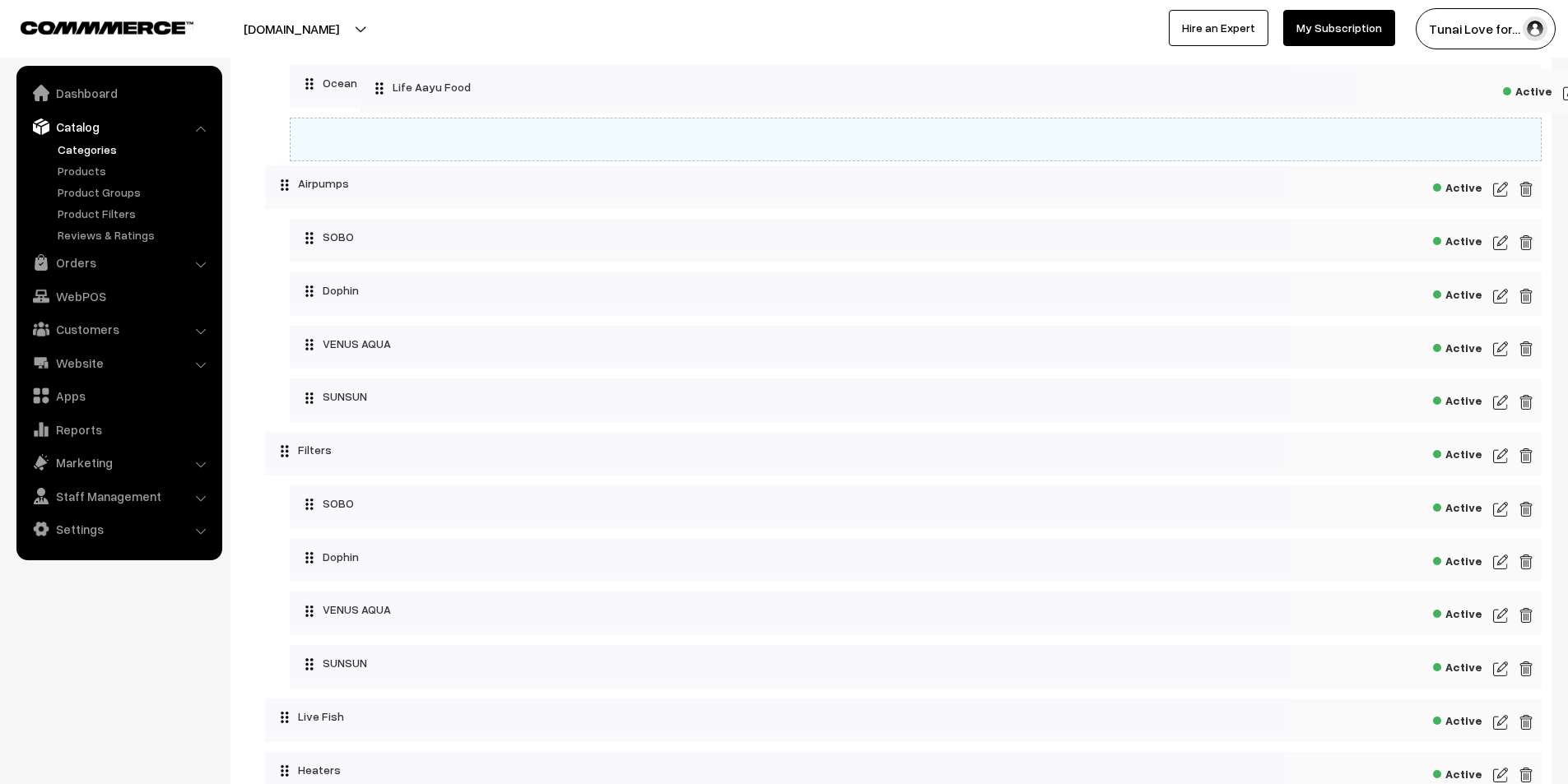
drag, startPoint x: 391, startPoint y: 679, endPoint x: 461, endPoint y: 97, distance: 586.2
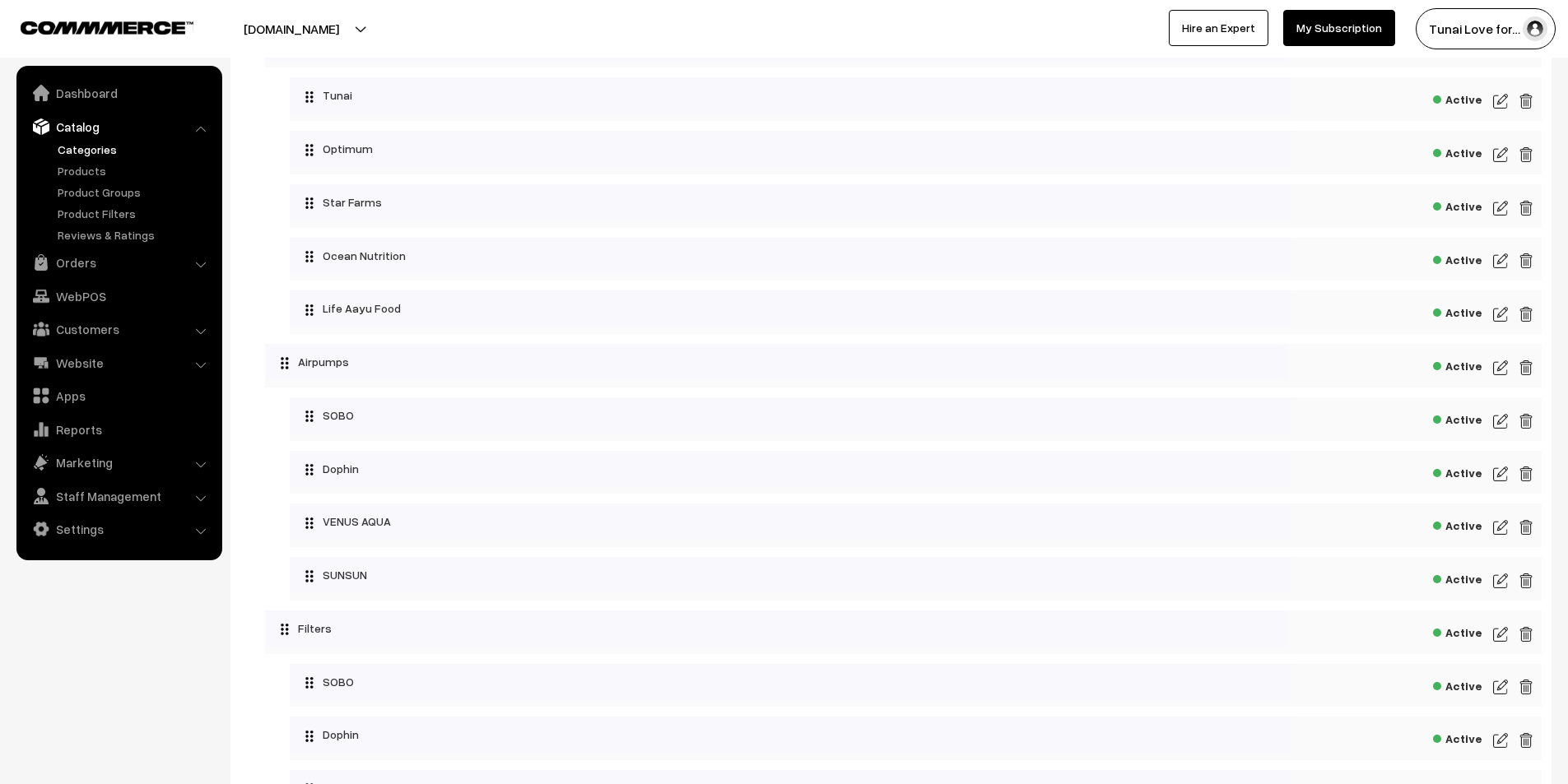
scroll to position [650, 0]
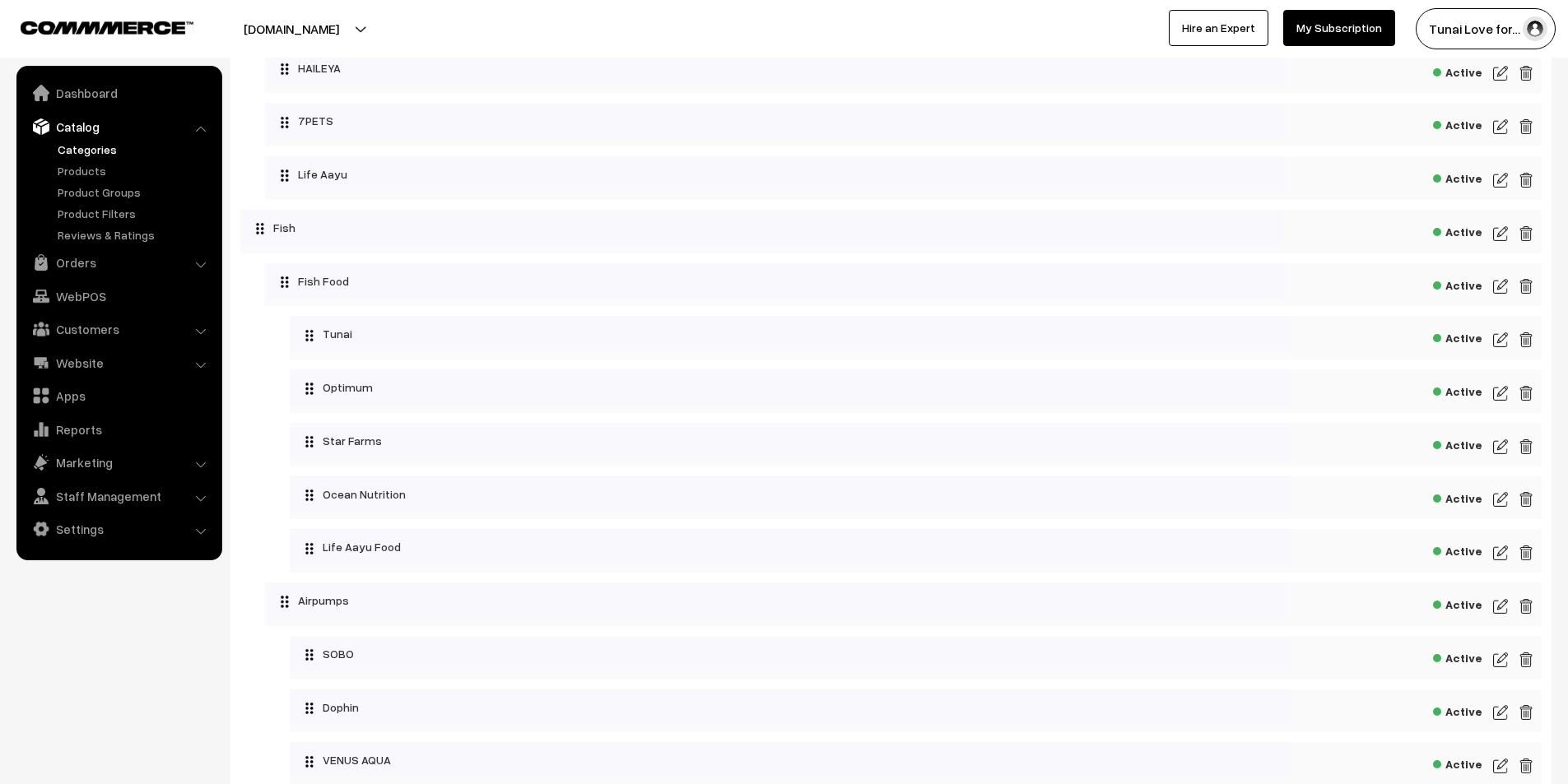
click at [87, 148] on link "Categories" at bounding box center [134, 149] width 163 height 18
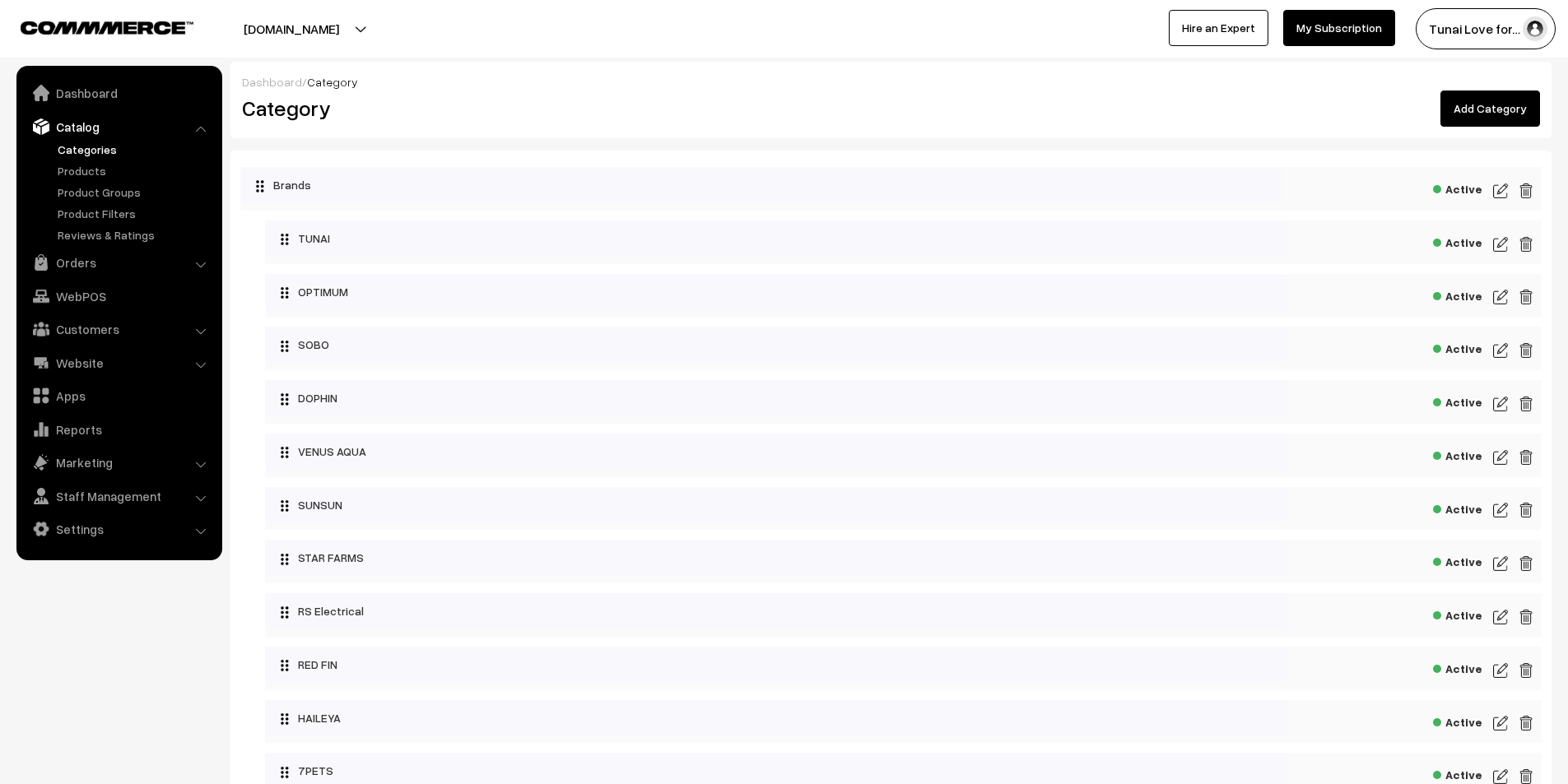
click at [1464, 113] on link "Add Category" at bounding box center [1490, 108] width 100 height 36
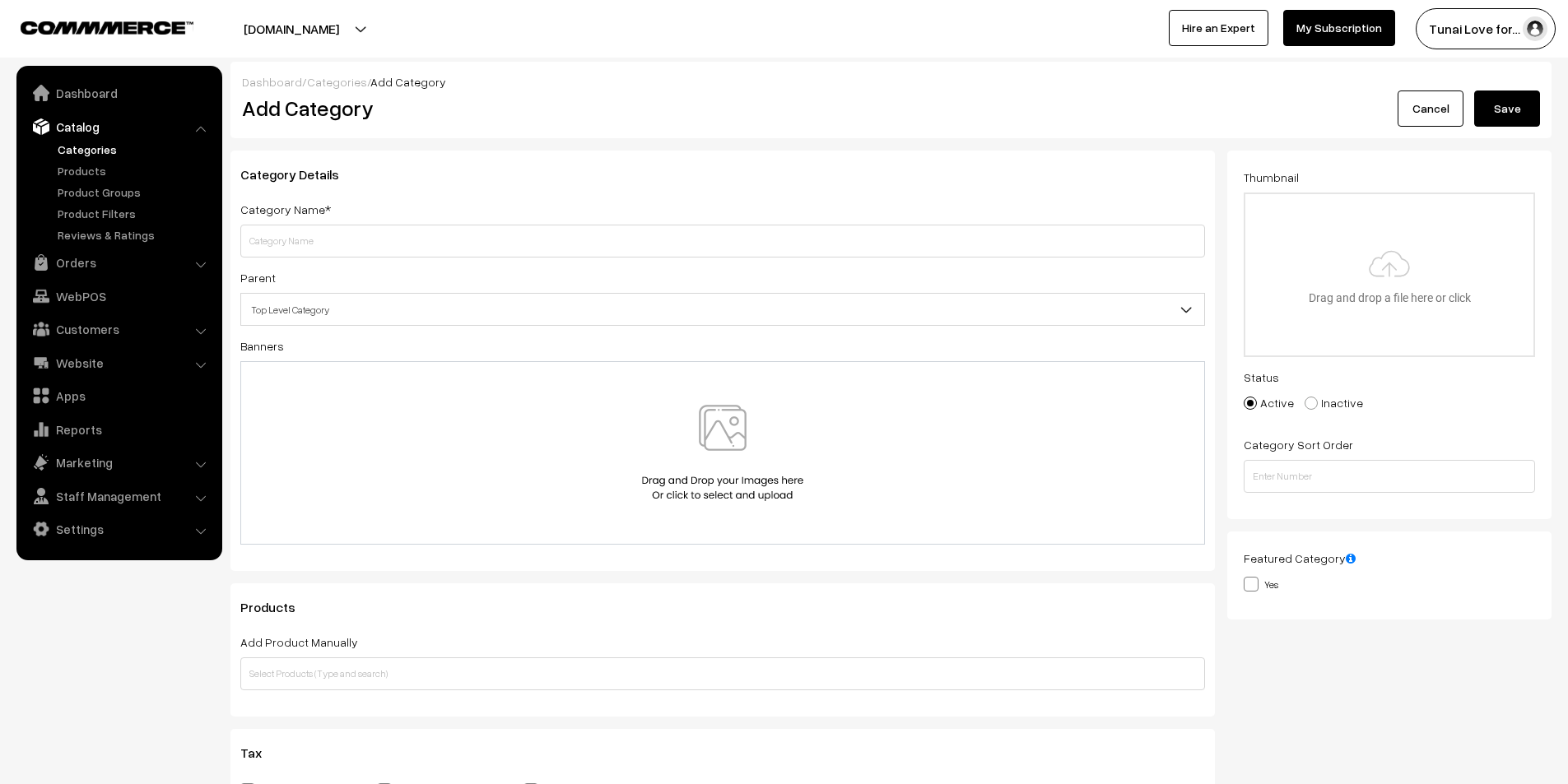
click at [305, 239] on input "text" at bounding box center [723, 240] width 965 height 33
type input "7PETS FOOD"
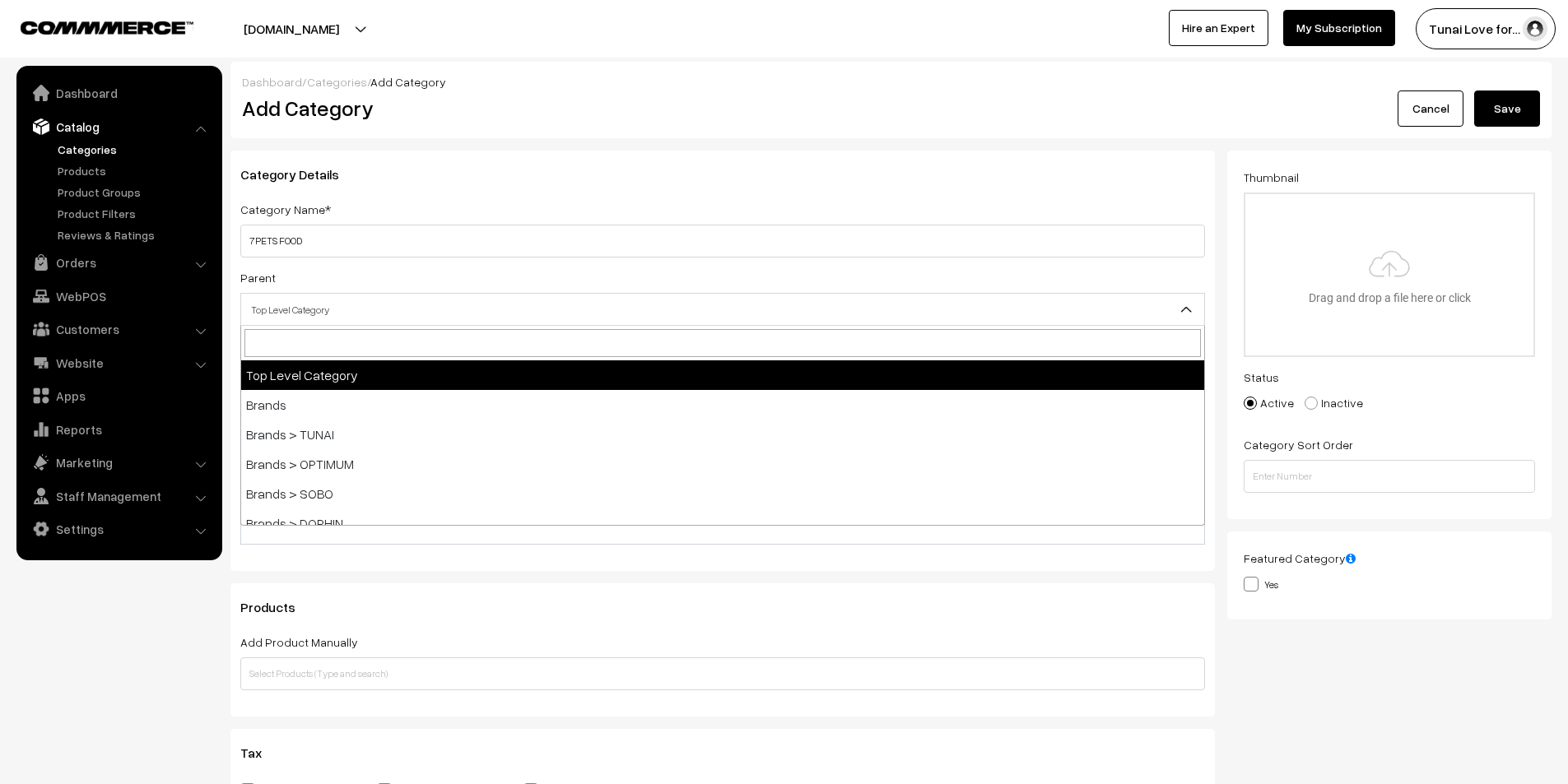
click at [847, 307] on span "Top Level Category" at bounding box center [723, 309] width 963 height 29
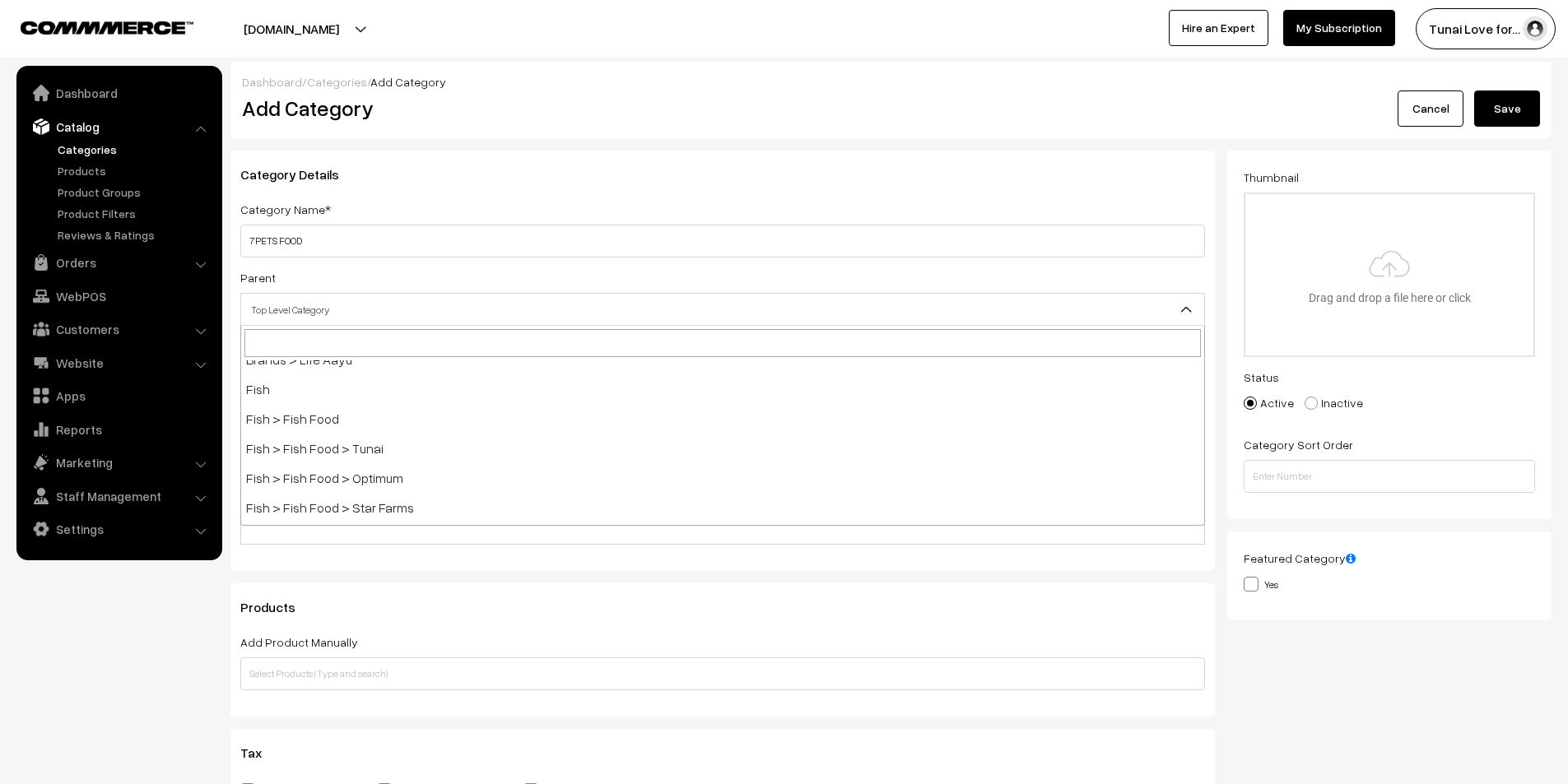
scroll to position [412, 0]
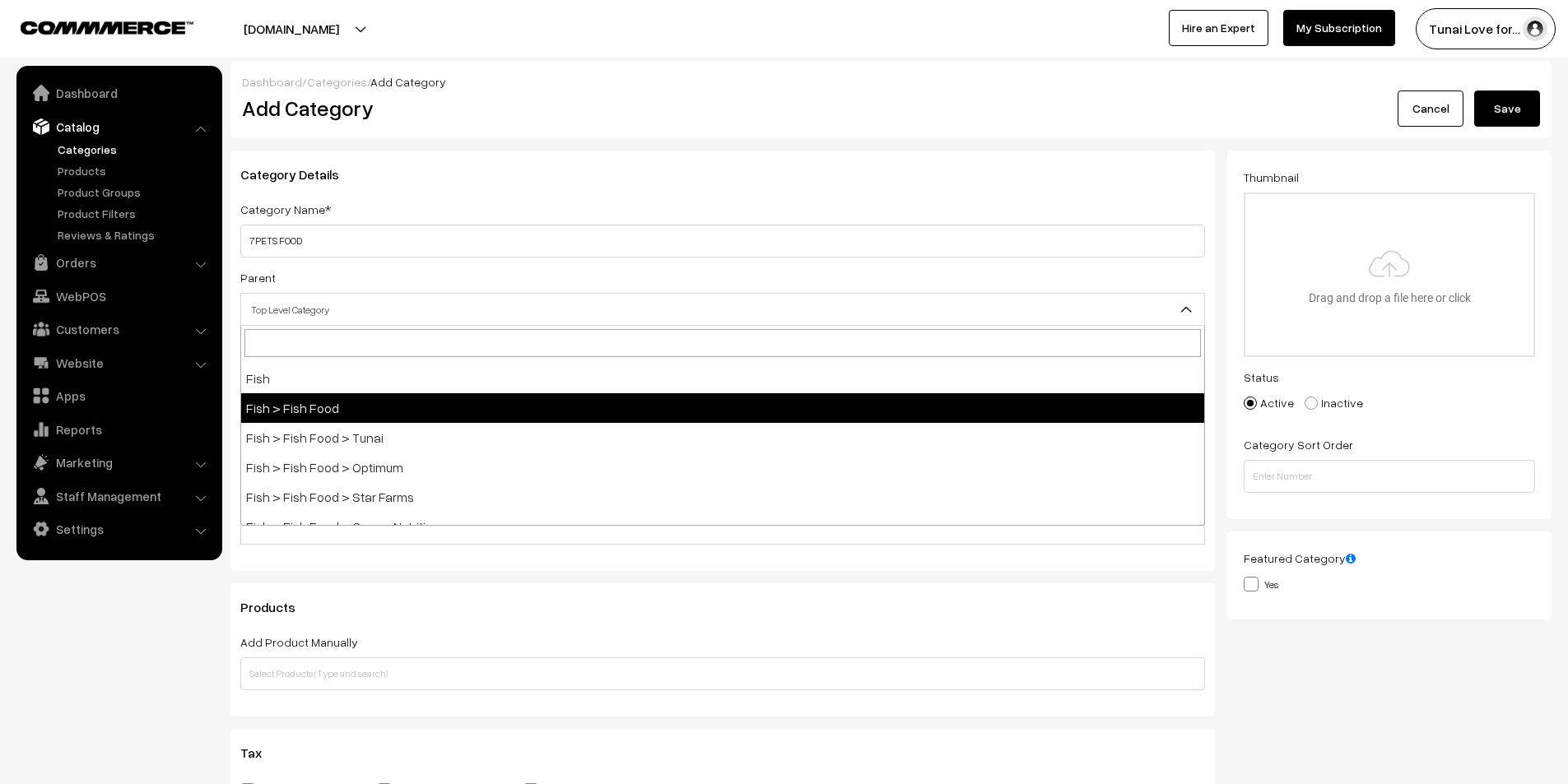
select select "2"
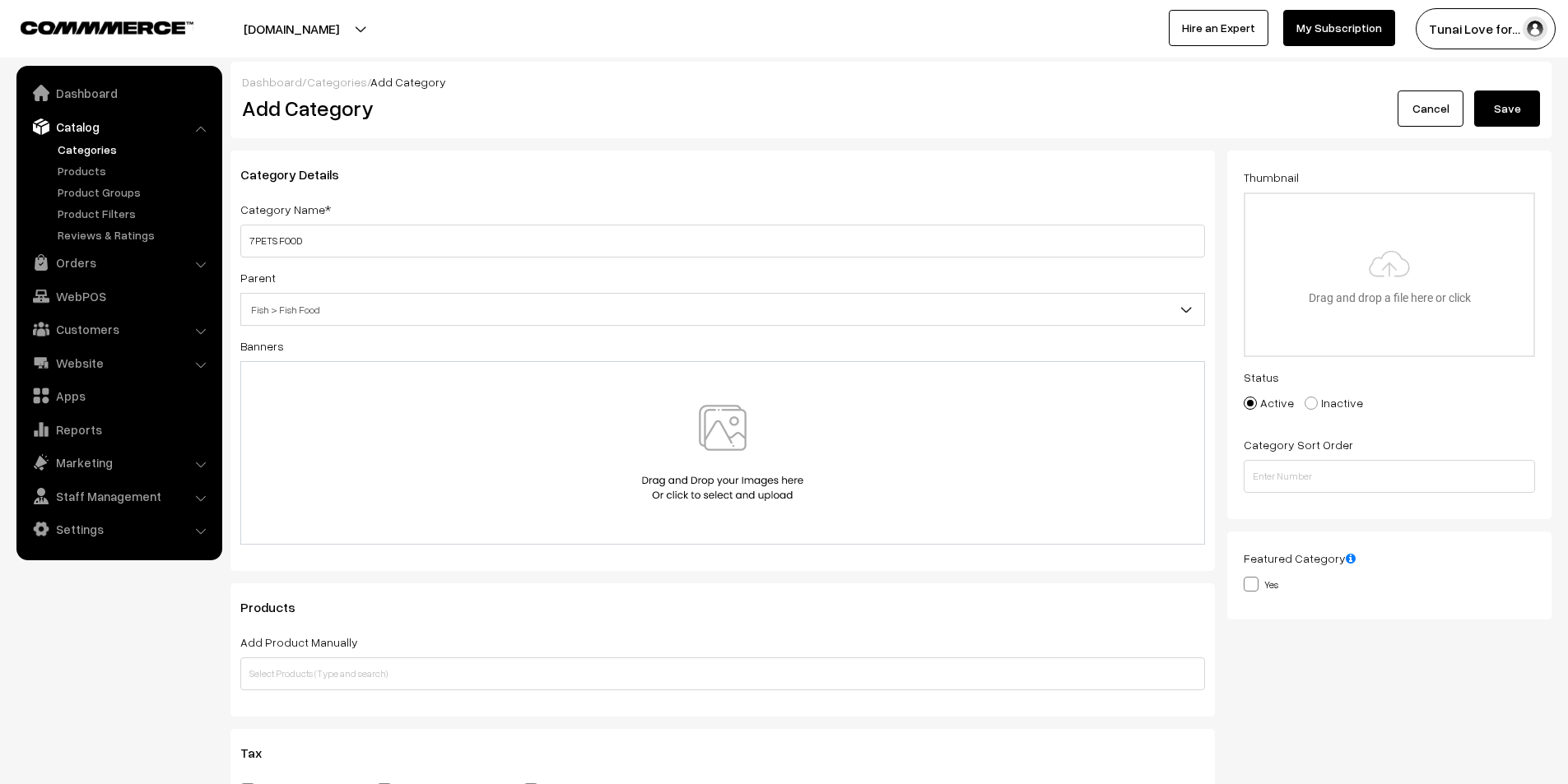
click at [1531, 100] on button "Save" at bounding box center [1507, 108] width 66 height 36
click at [74, 144] on link "Categories" at bounding box center [134, 149] width 163 height 18
